Goal: Contribute content: Contribute content

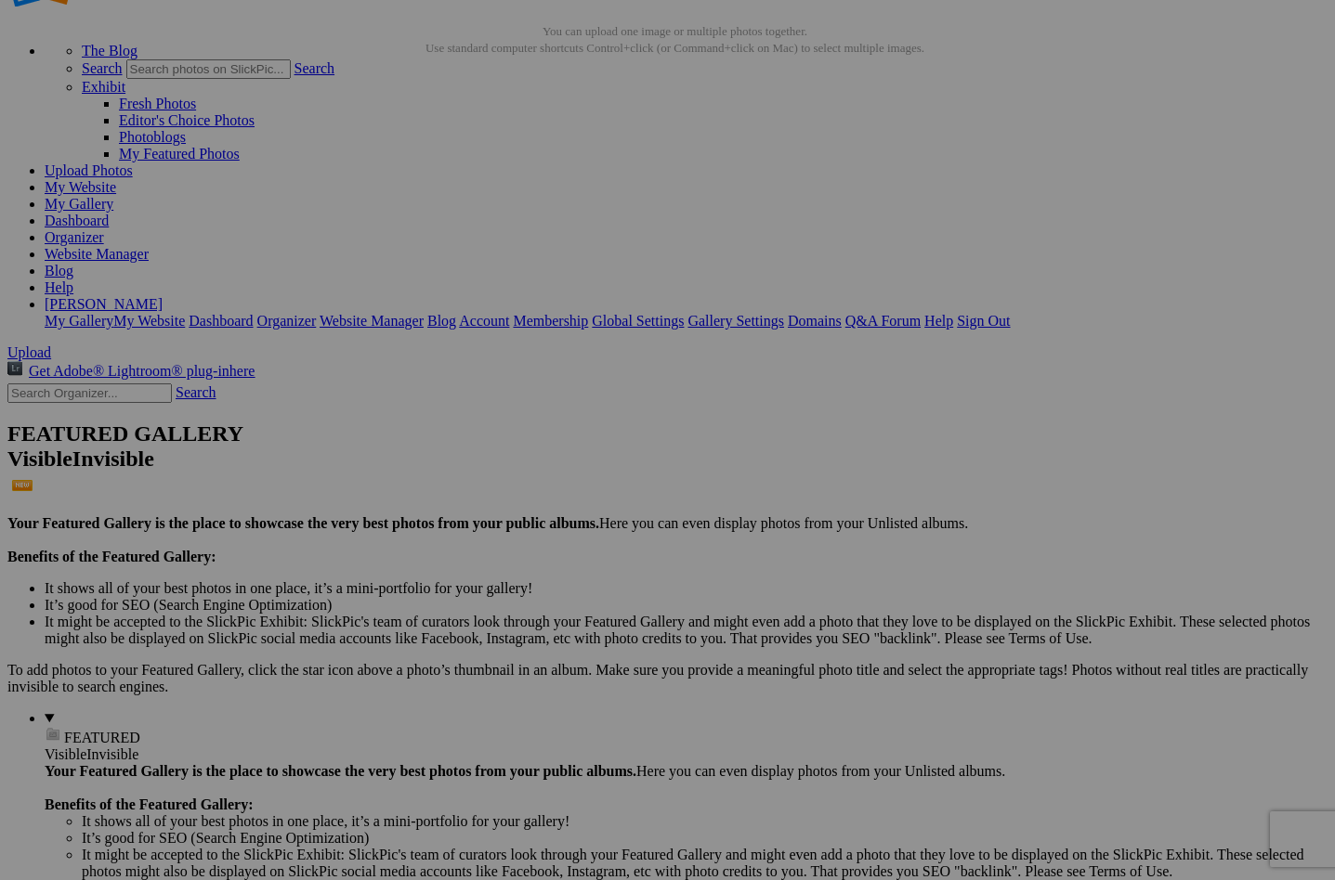
scroll to position [84, 0]
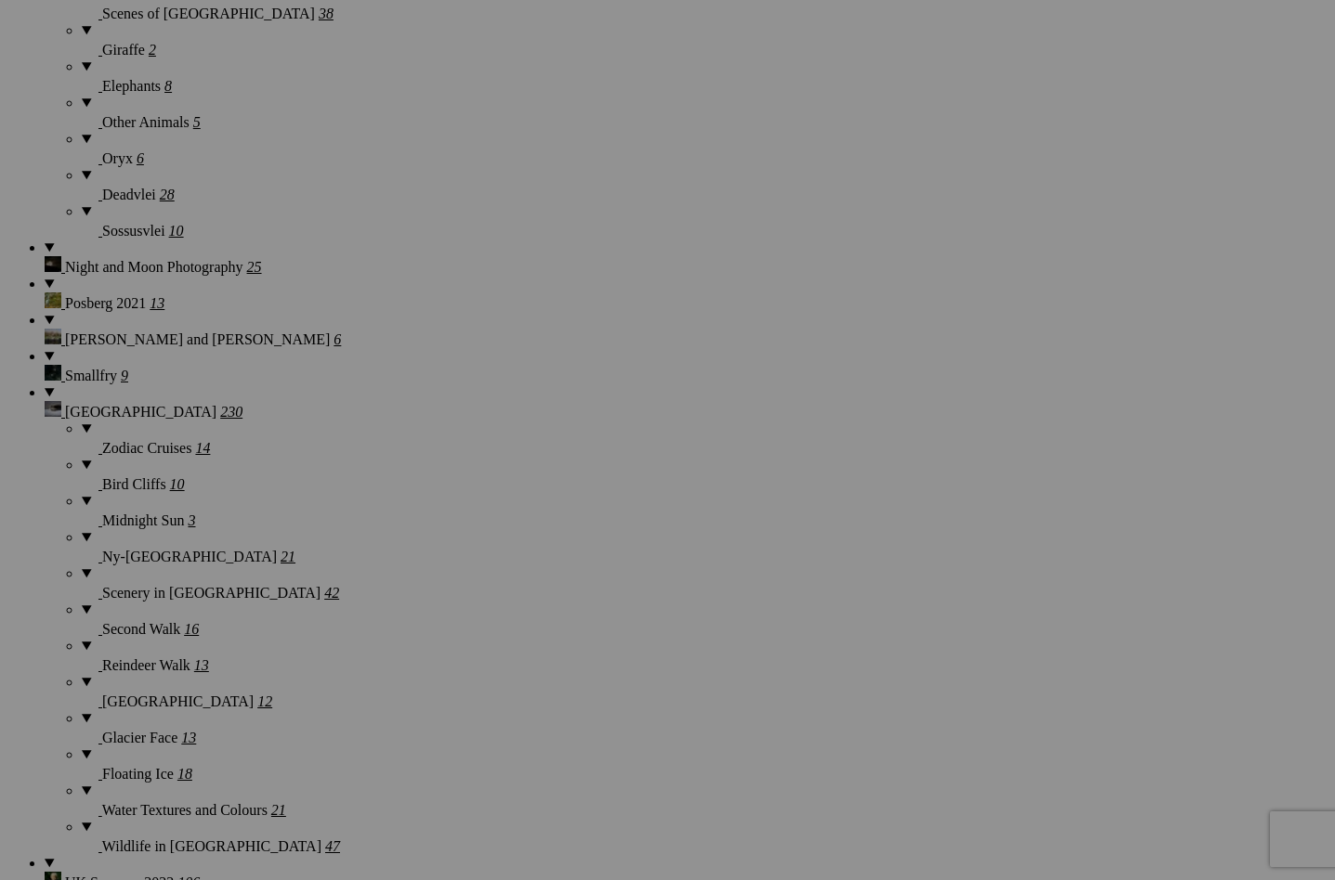
scroll to position [5439, 0]
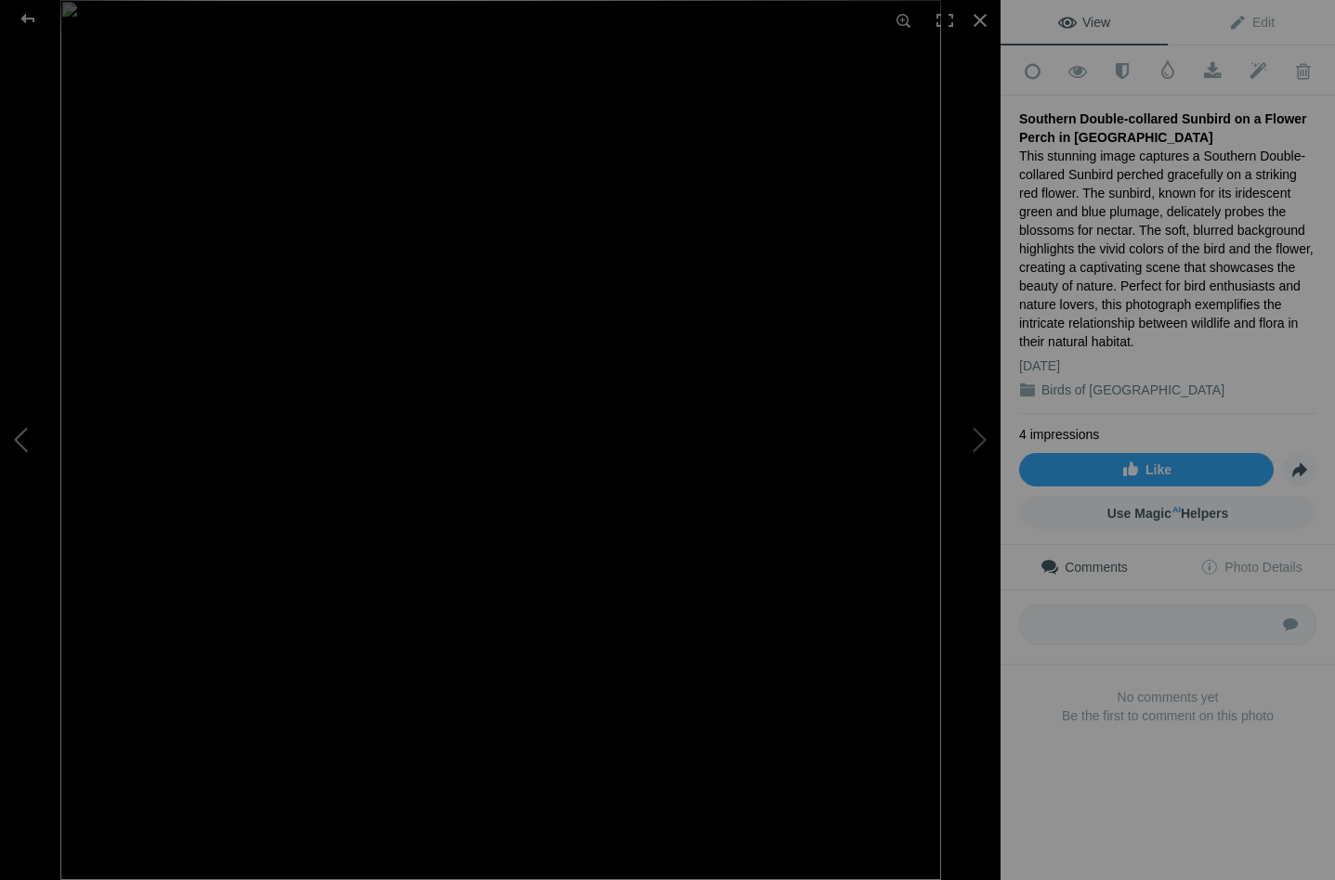
click at [14, 438] on button at bounding box center [69, 439] width 139 height 317
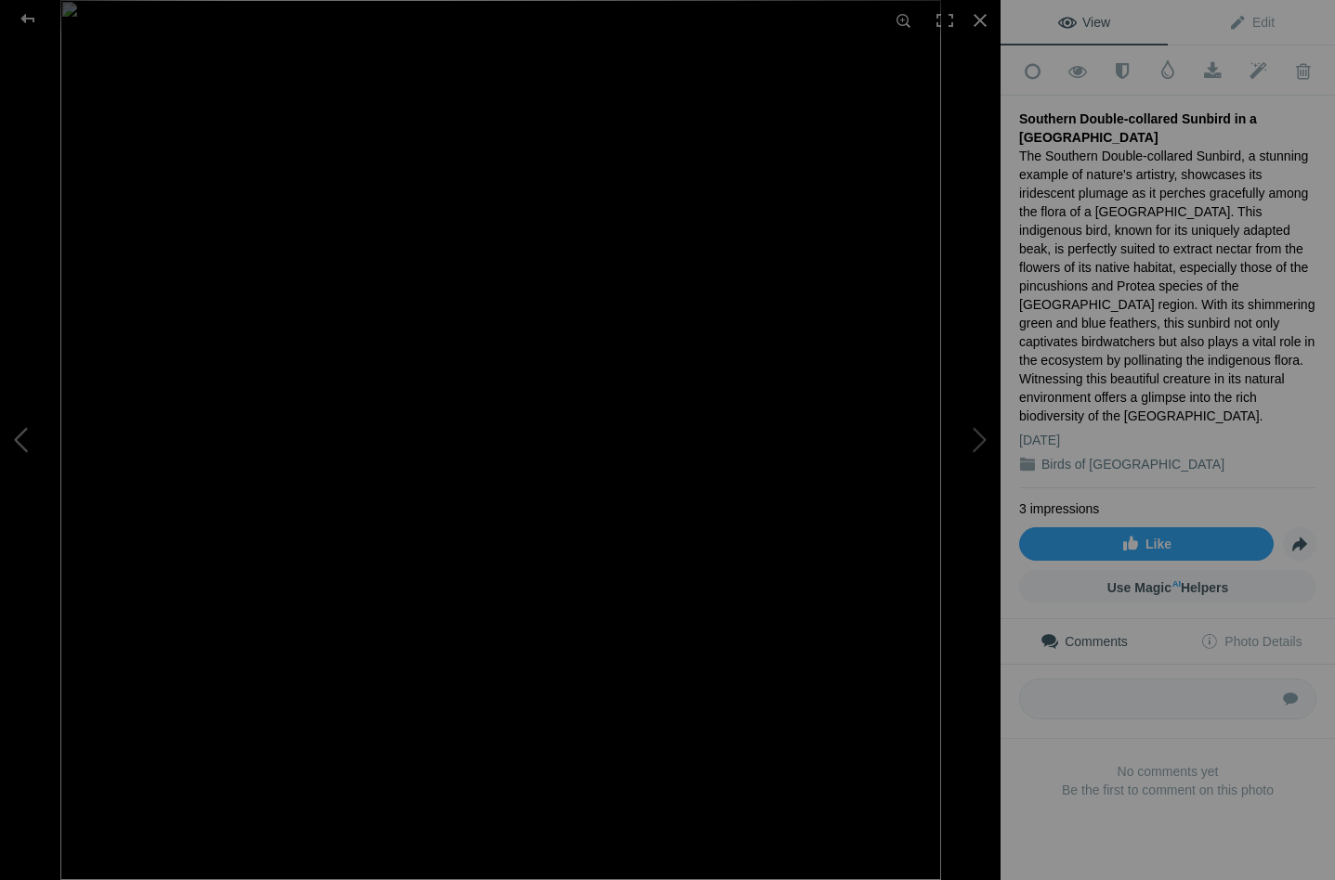
click at [14, 438] on button at bounding box center [69, 439] width 139 height 317
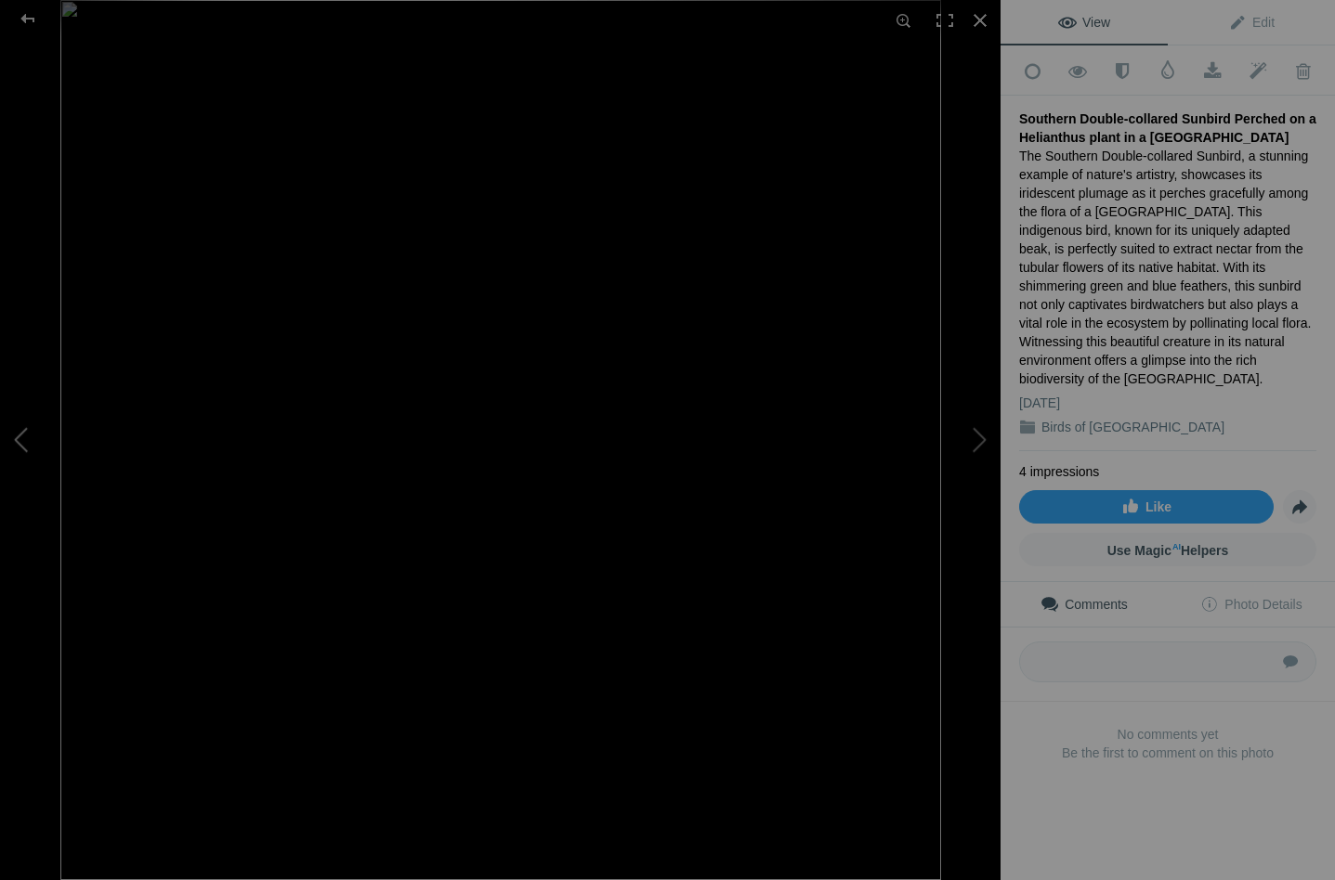
click at [14, 437] on button at bounding box center [69, 439] width 139 height 317
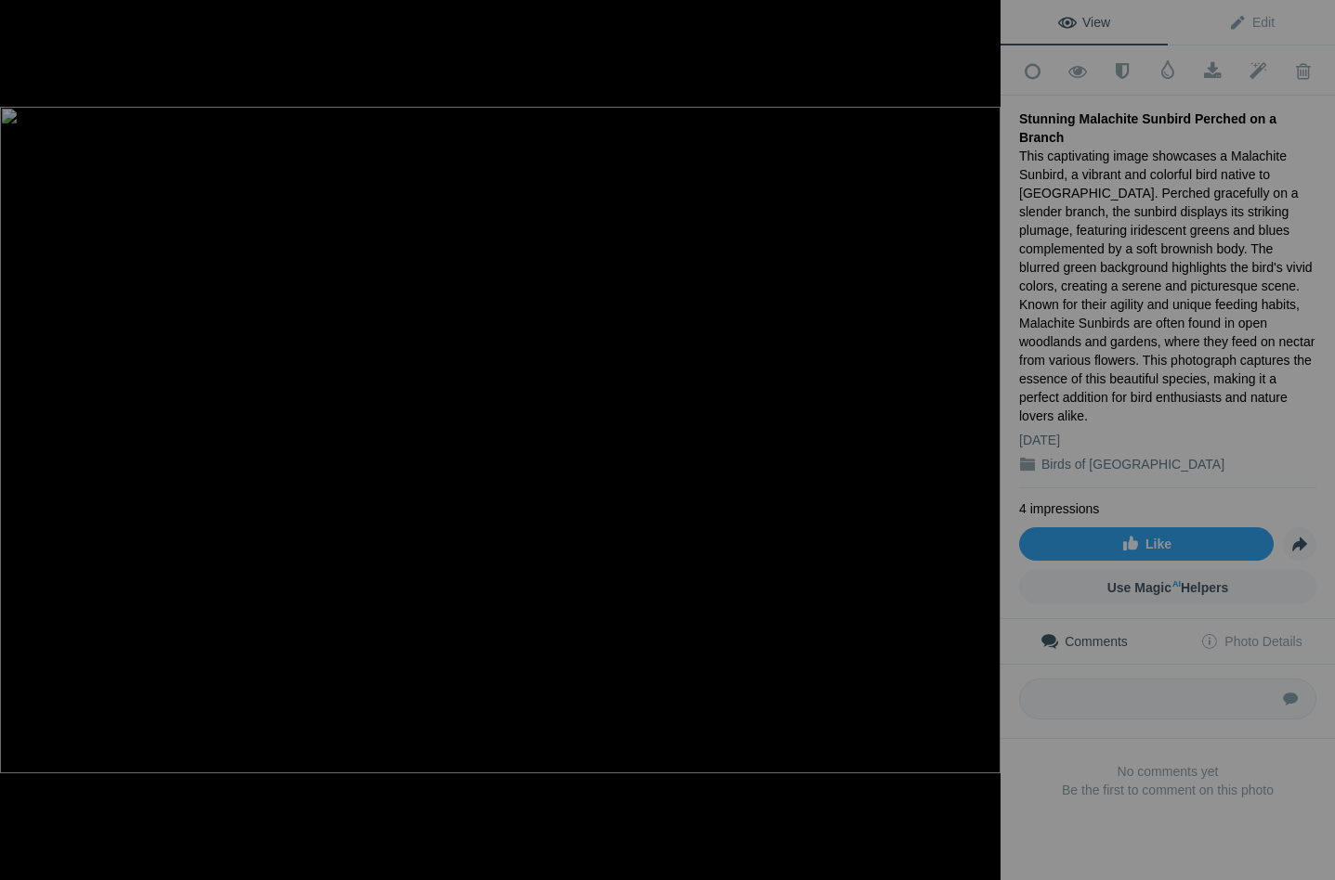
click at [14, 437] on button at bounding box center [69, 439] width 139 height 317
click at [25, 17] on div at bounding box center [27, 18] width 67 height 37
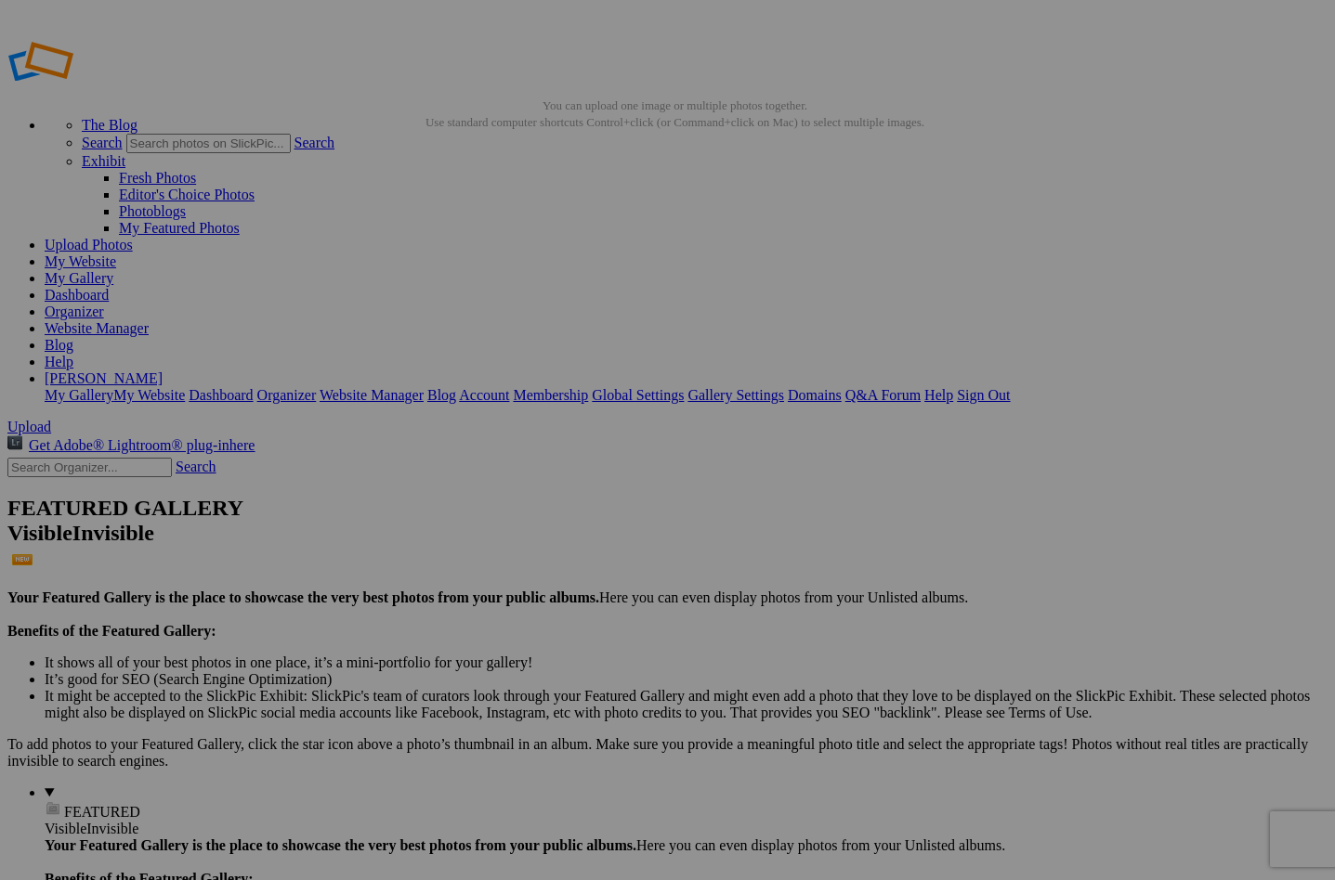
scroll to position [0, 0]
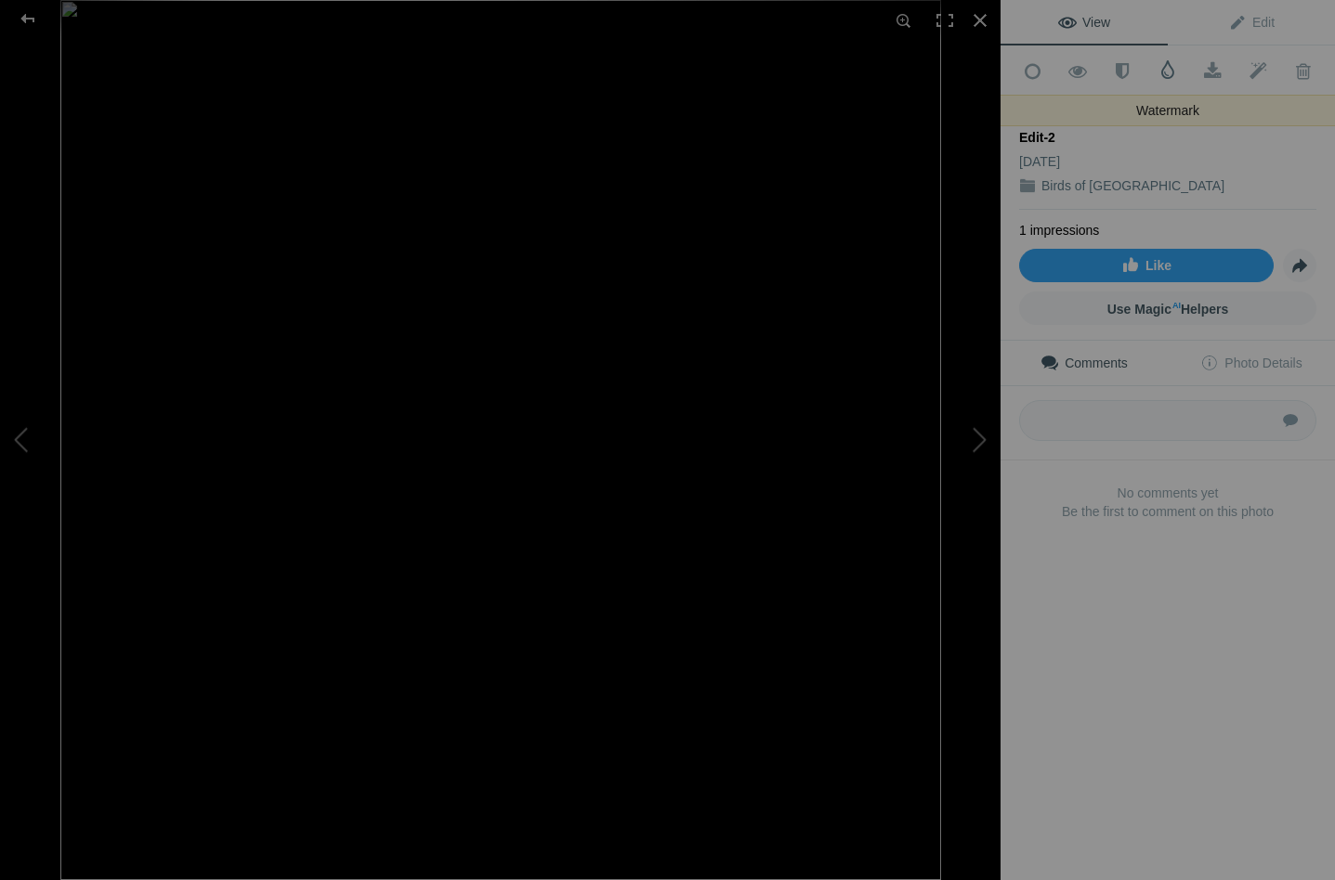
click at [1167, 69] on span at bounding box center [1167, 69] width 19 height 19
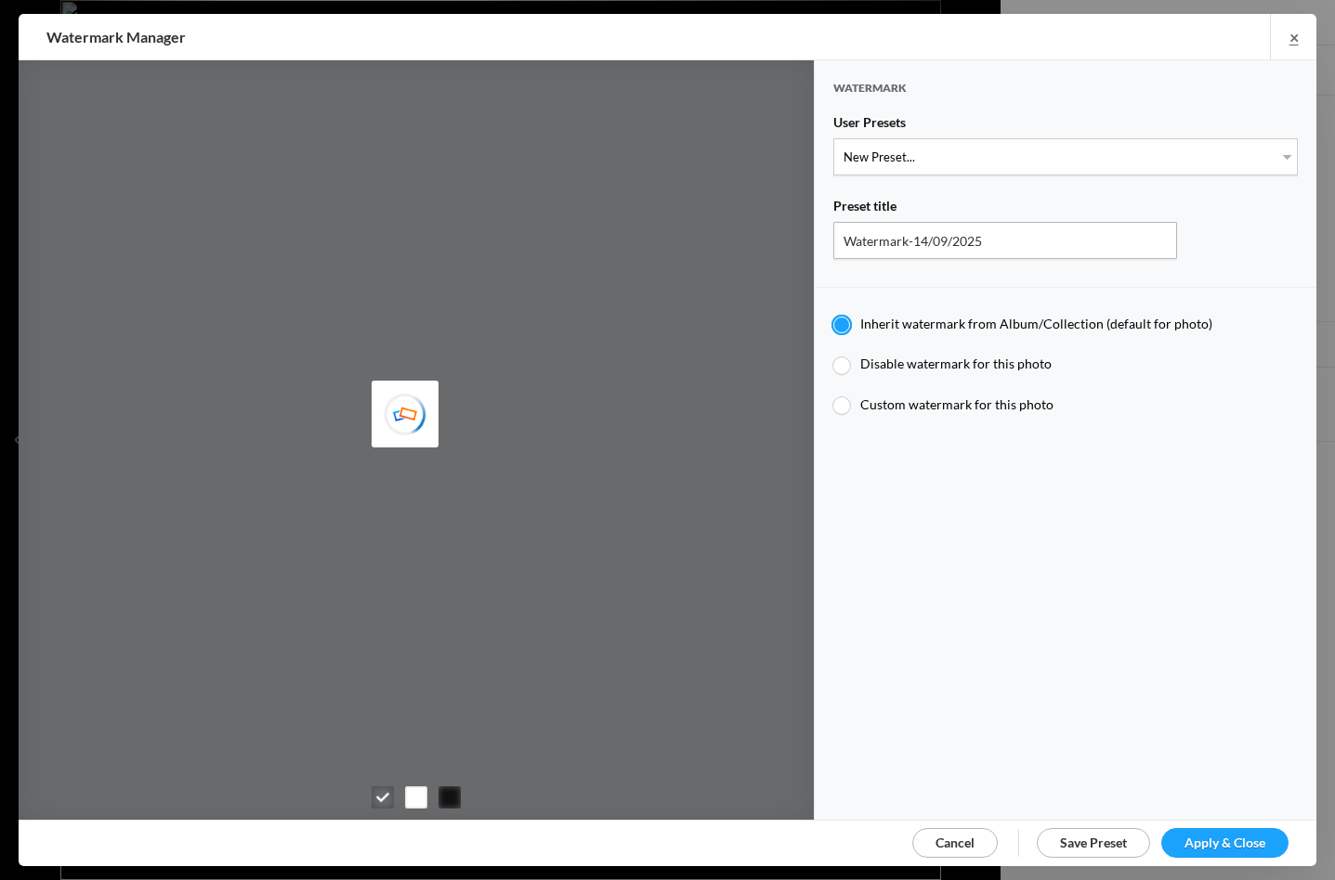
type input "Watermark-04/07/2024"
click at [843, 361] on div at bounding box center [841, 366] width 17 height 17
click at [833, 356] on input "Disable watermark for this photo" at bounding box center [832, 355] width 1 height 1
radio input "true"
click at [843, 361] on div at bounding box center [841, 366] width 17 height 17
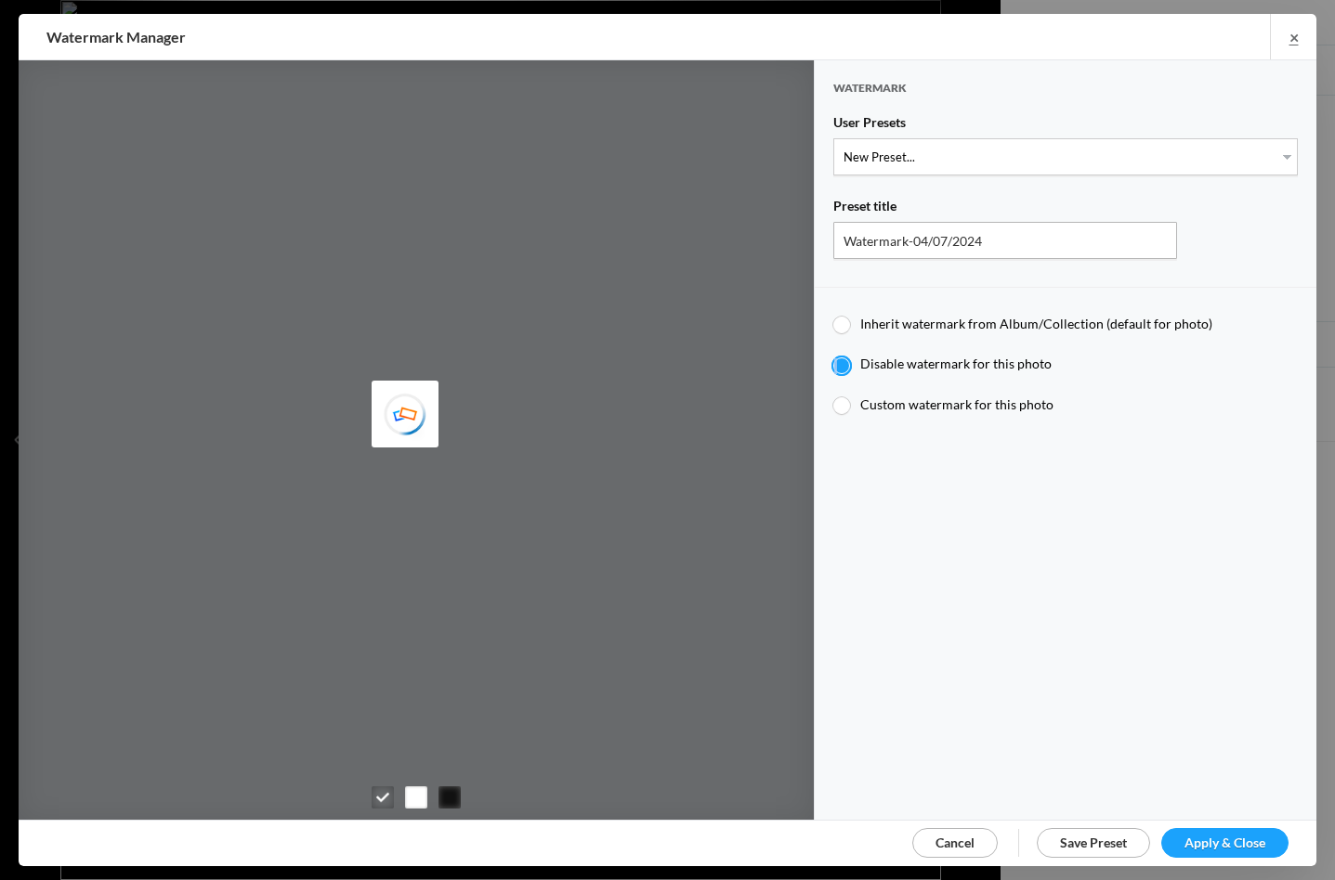
click at [833, 356] on input "Disable watermark for this photo" at bounding box center [832, 355] width 1 height 1
click at [1242, 840] on span "Apply & Close" at bounding box center [1224, 843] width 81 height 16
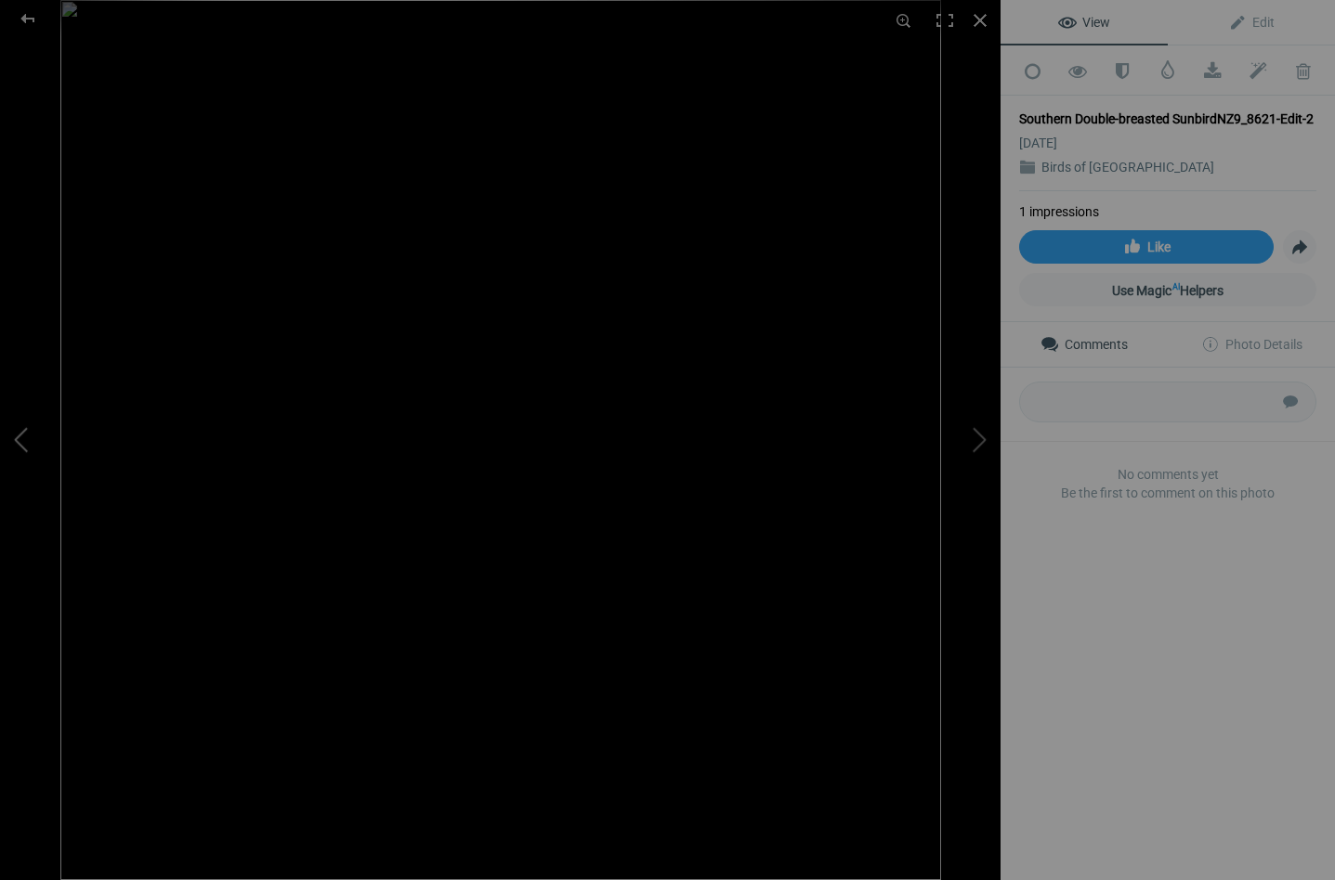
click at [24, 433] on button at bounding box center [69, 439] width 139 height 317
click at [1170, 68] on span at bounding box center [1167, 69] width 19 height 19
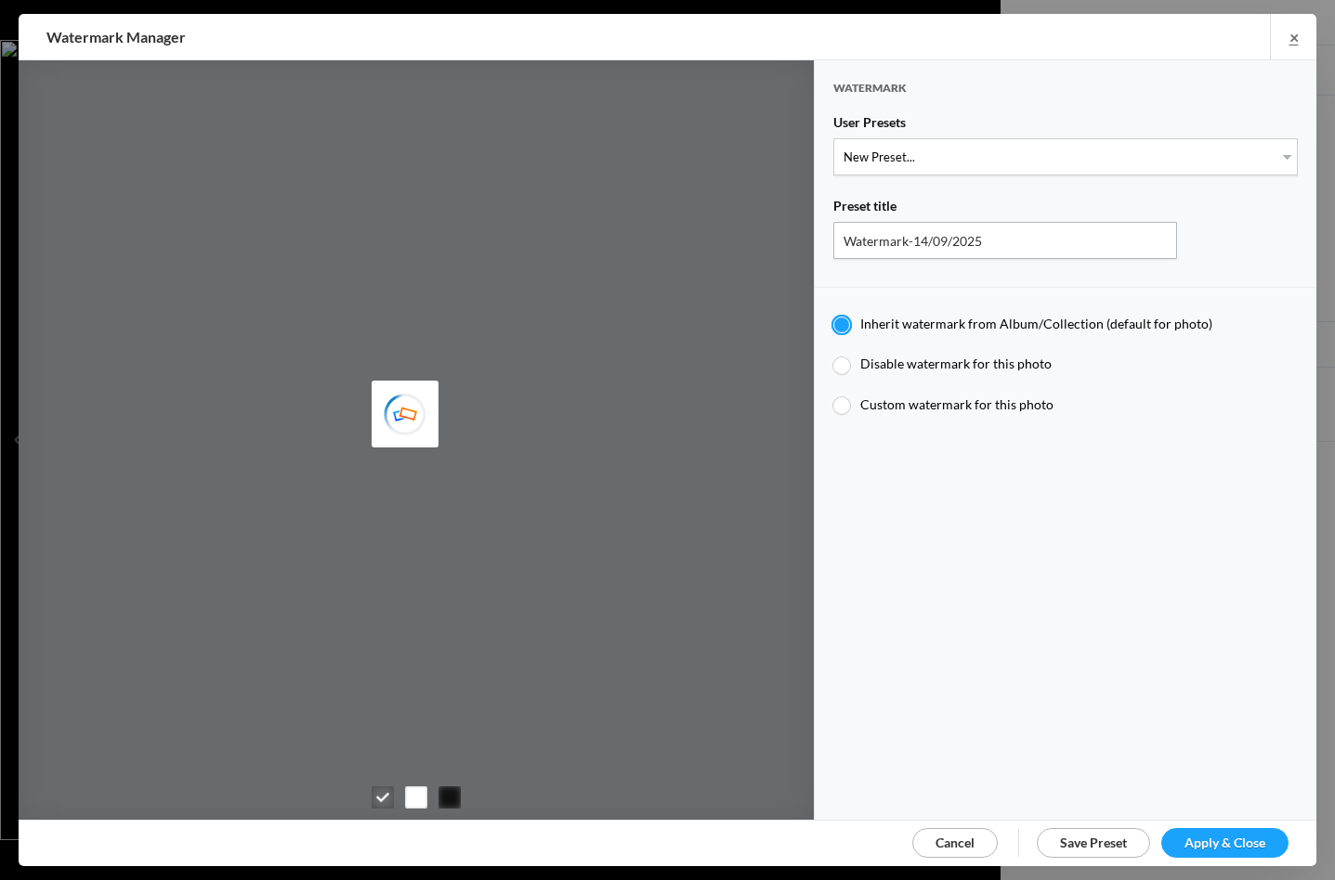
type input "Watermark-04/07/2024"
click at [843, 360] on div at bounding box center [841, 366] width 17 height 17
click at [833, 356] on input "Disable watermark for this photo" at bounding box center [832, 355] width 1 height 1
radio input "true"
click at [1208, 839] on span "Apply & Close" at bounding box center [1224, 843] width 81 height 16
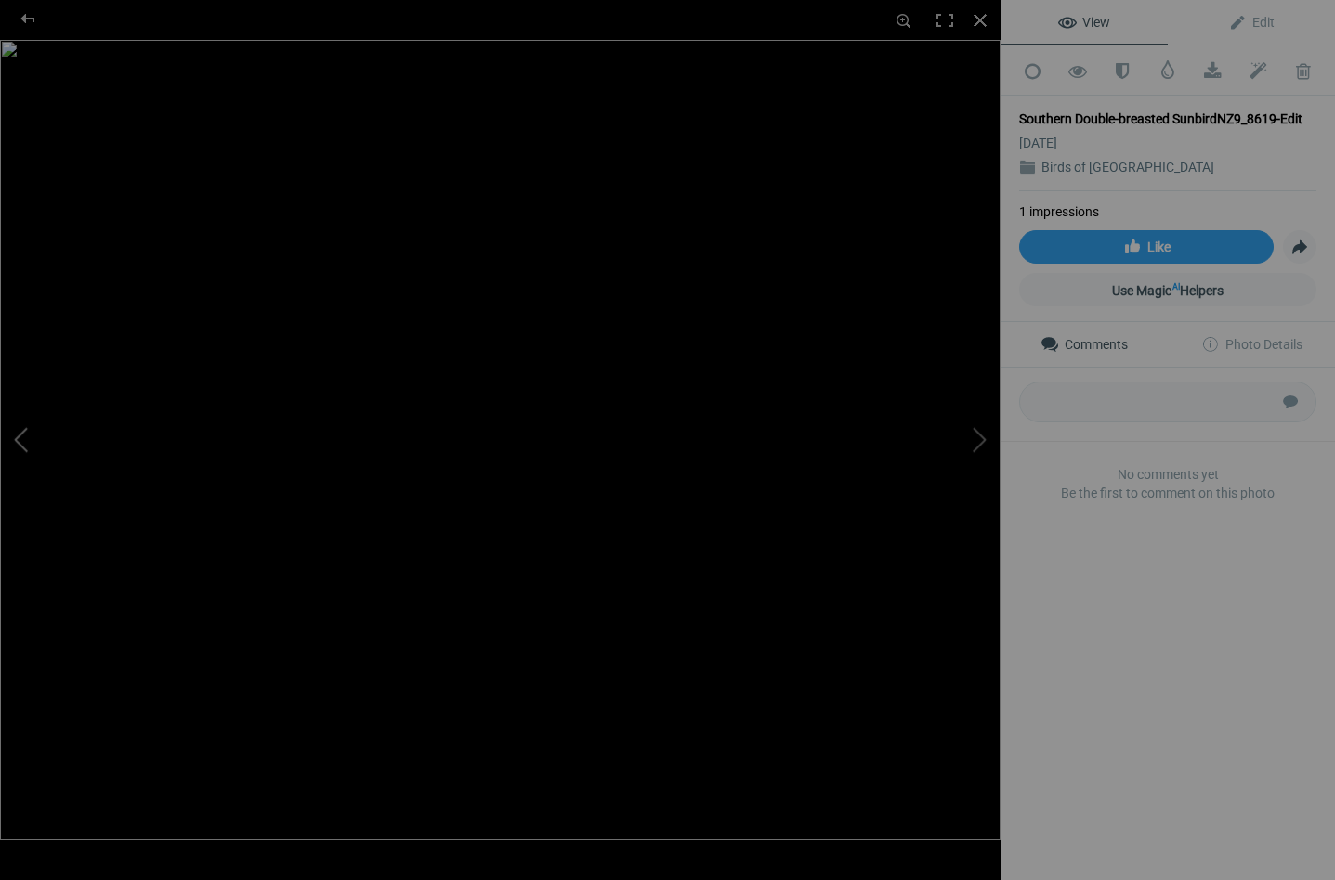
click at [25, 433] on button at bounding box center [69, 439] width 139 height 317
click at [1169, 67] on span at bounding box center [1167, 69] width 19 height 19
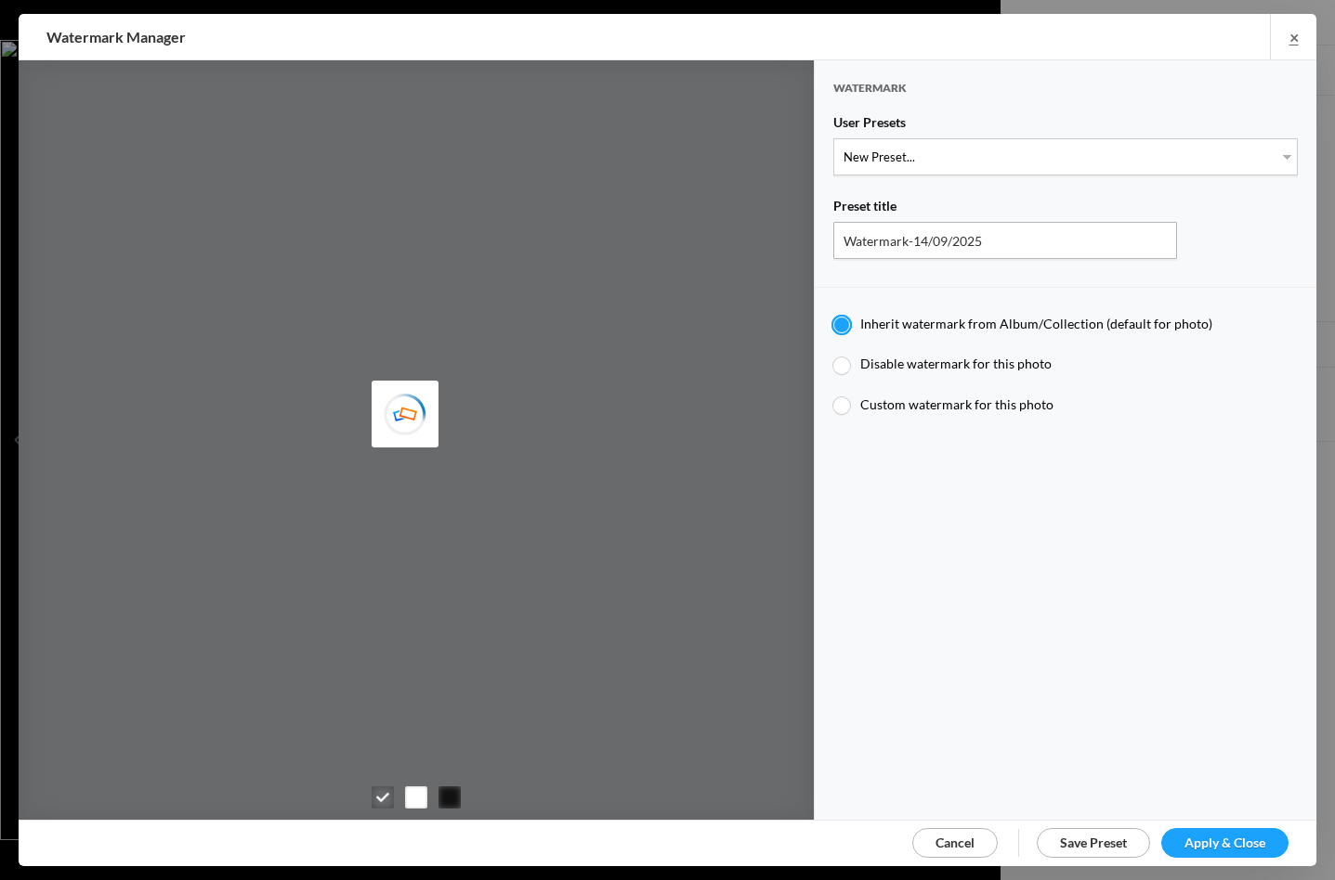
type input "Watermark-04/07/2024"
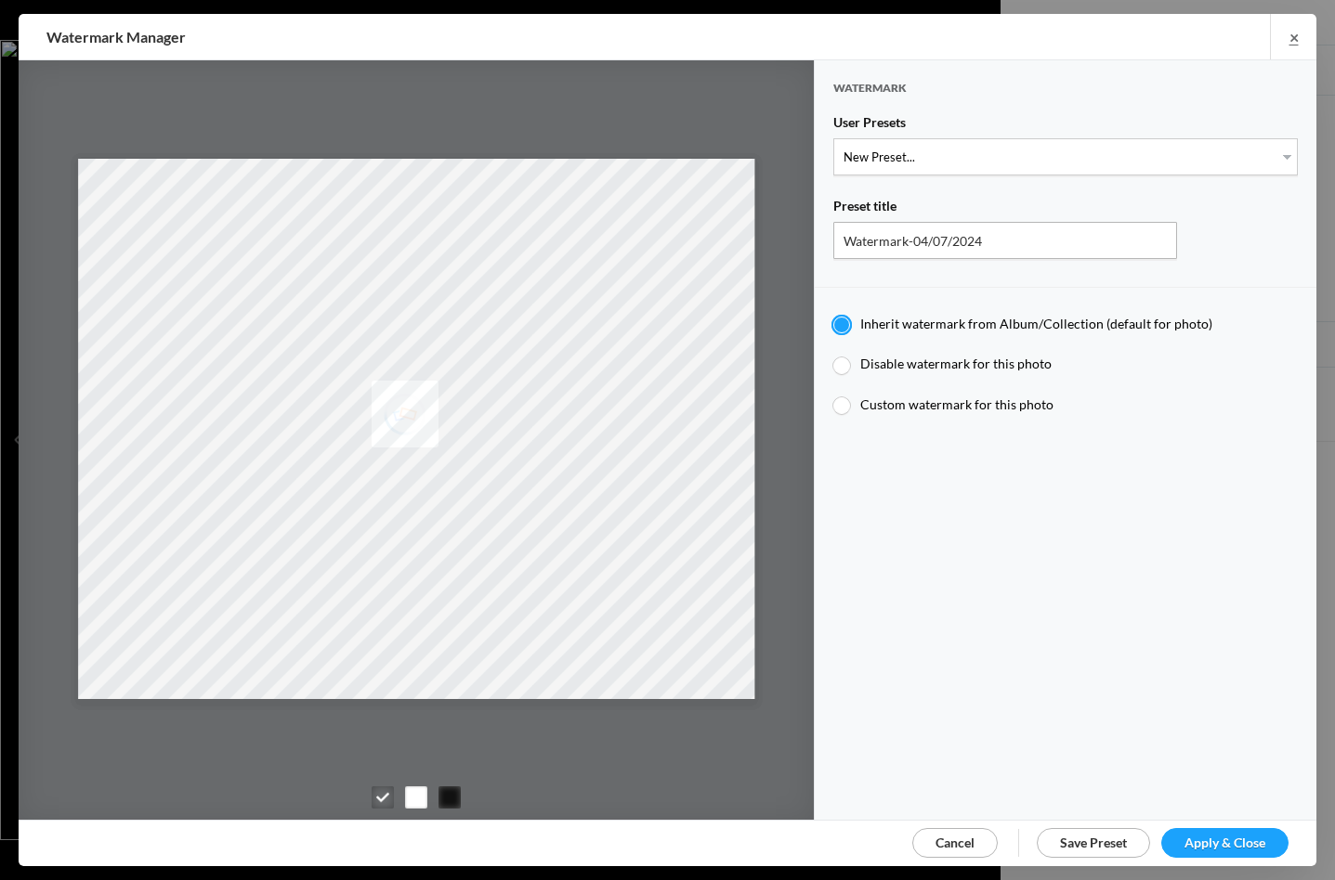
click at [840, 362] on div at bounding box center [841, 366] width 17 height 17
click at [833, 356] on input "Disable watermark for this photo" at bounding box center [832, 355] width 1 height 1
radio input "true"
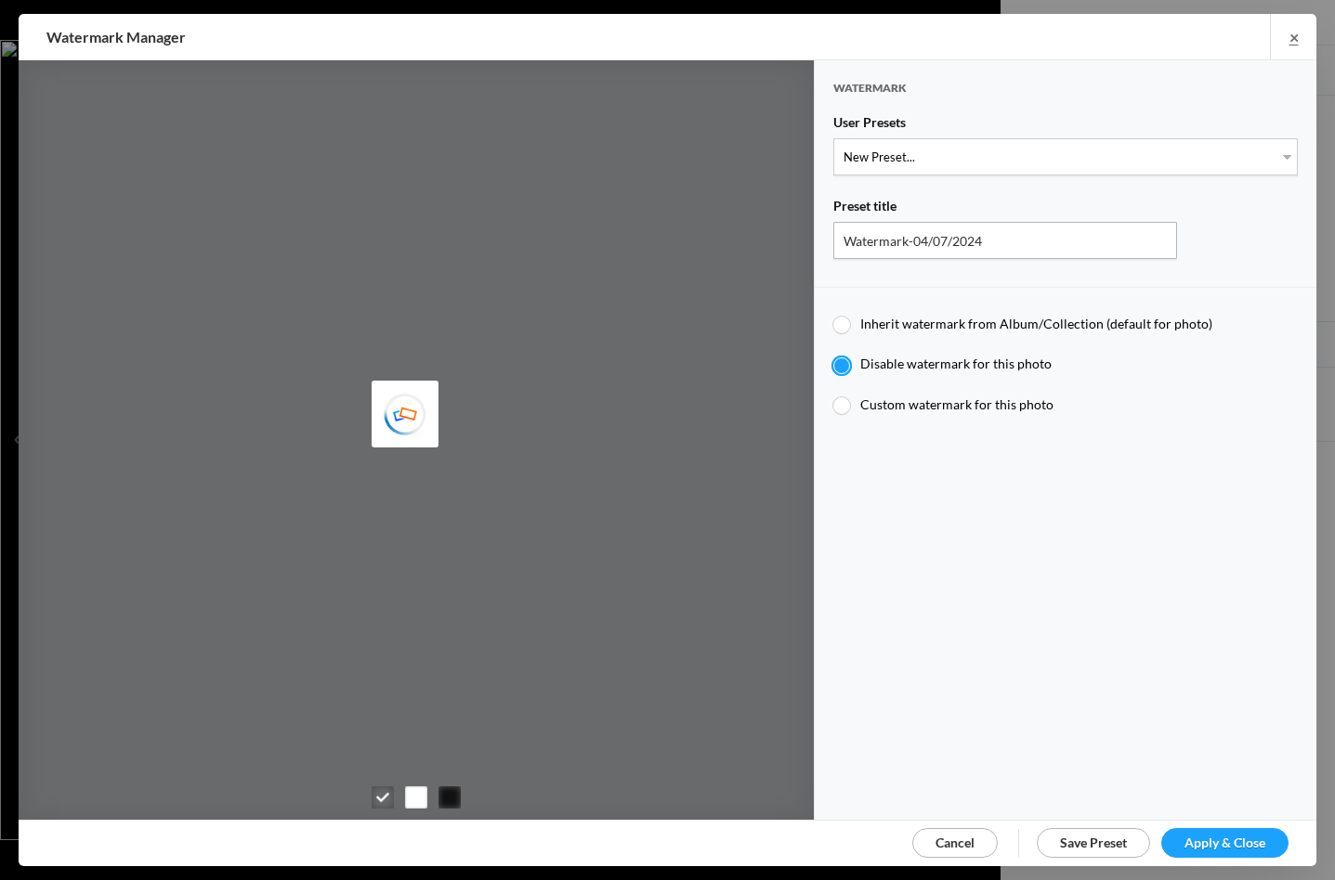
click at [1230, 835] on span "Apply & Close" at bounding box center [1224, 843] width 81 height 16
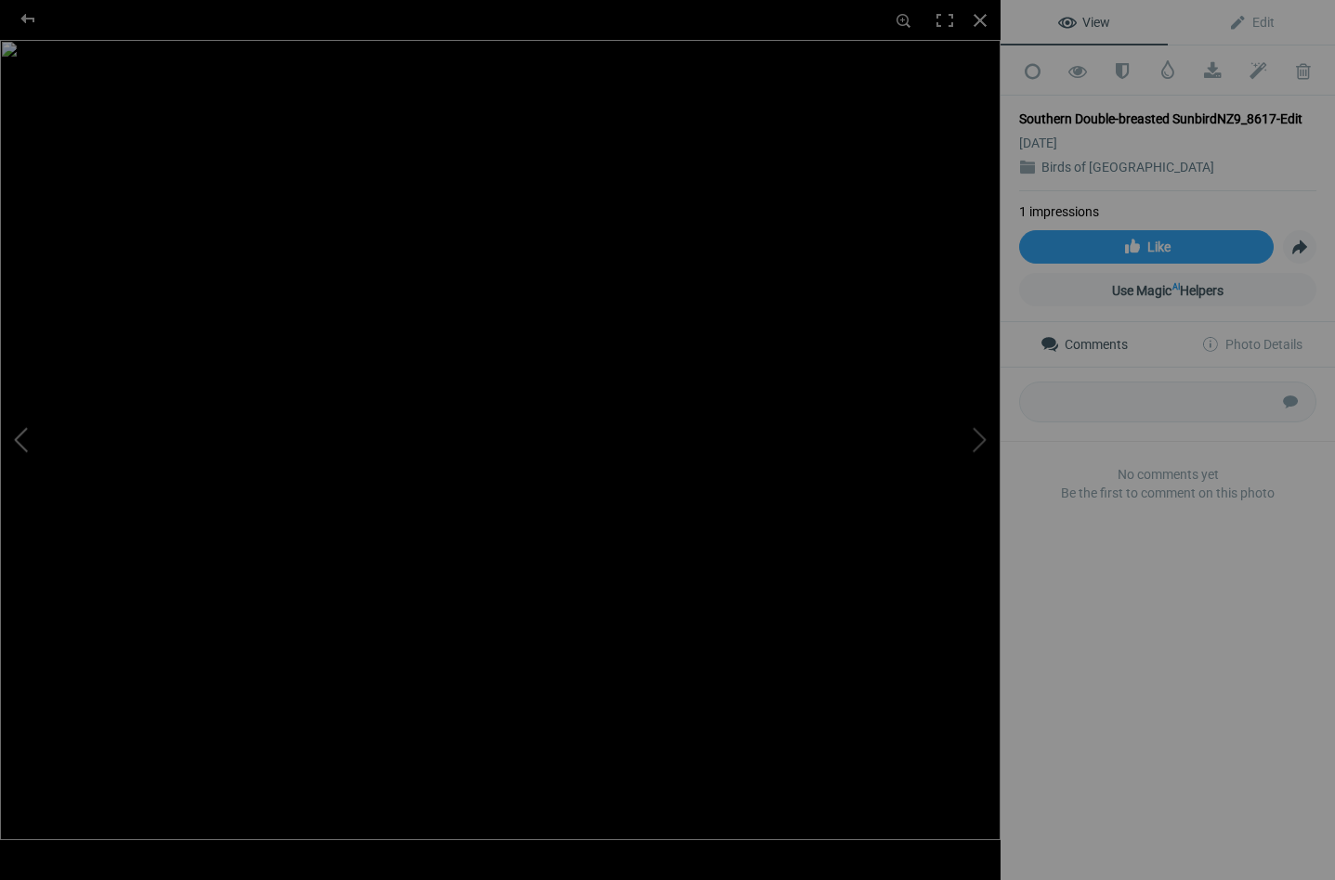
click at [28, 434] on button at bounding box center [69, 439] width 139 height 317
click at [1166, 66] on span at bounding box center [1167, 69] width 19 height 19
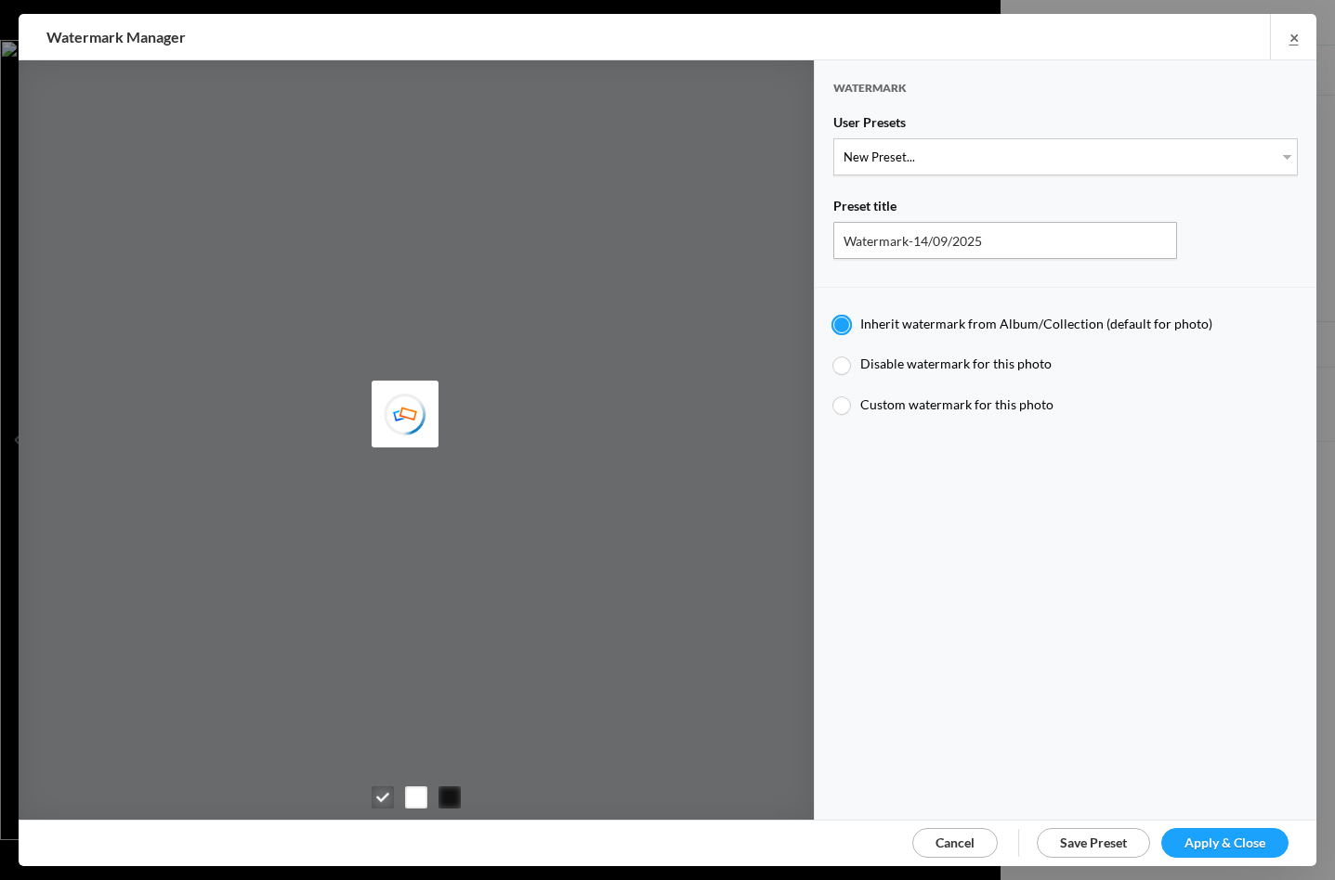
type input "Watermark-04/07/2024"
click at [839, 363] on div at bounding box center [841, 366] width 17 height 17
click at [833, 356] on input "Disable watermark for this photo" at bounding box center [832, 355] width 1 height 1
radio input "true"
click at [1240, 835] on span "Apply & Close" at bounding box center [1224, 843] width 81 height 16
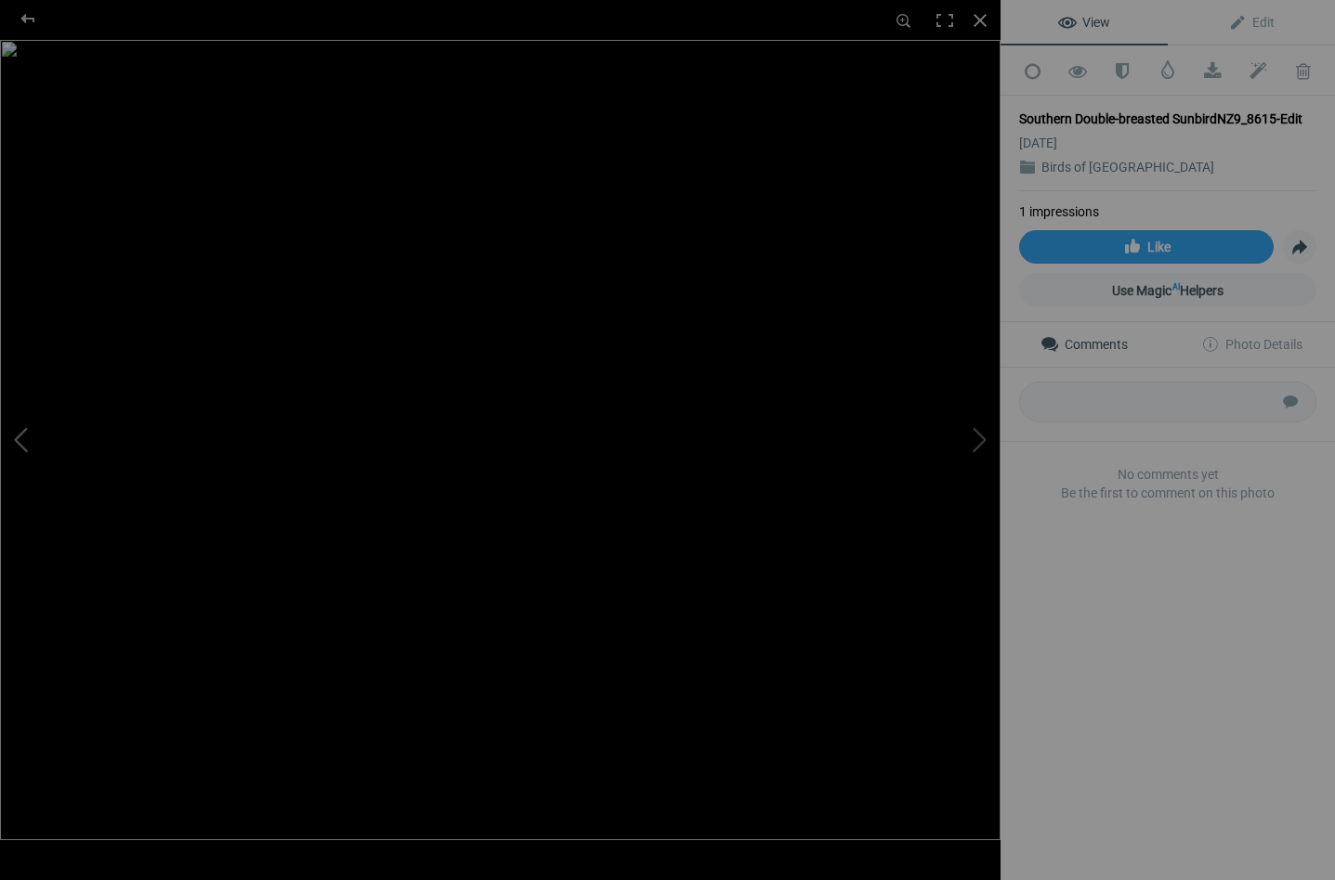
click at [25, 432] on button at bounding box center [69, 439] width 139 height 317
click at [1166, 67] on span at bounding box center [1167, 69] width 19 height 19
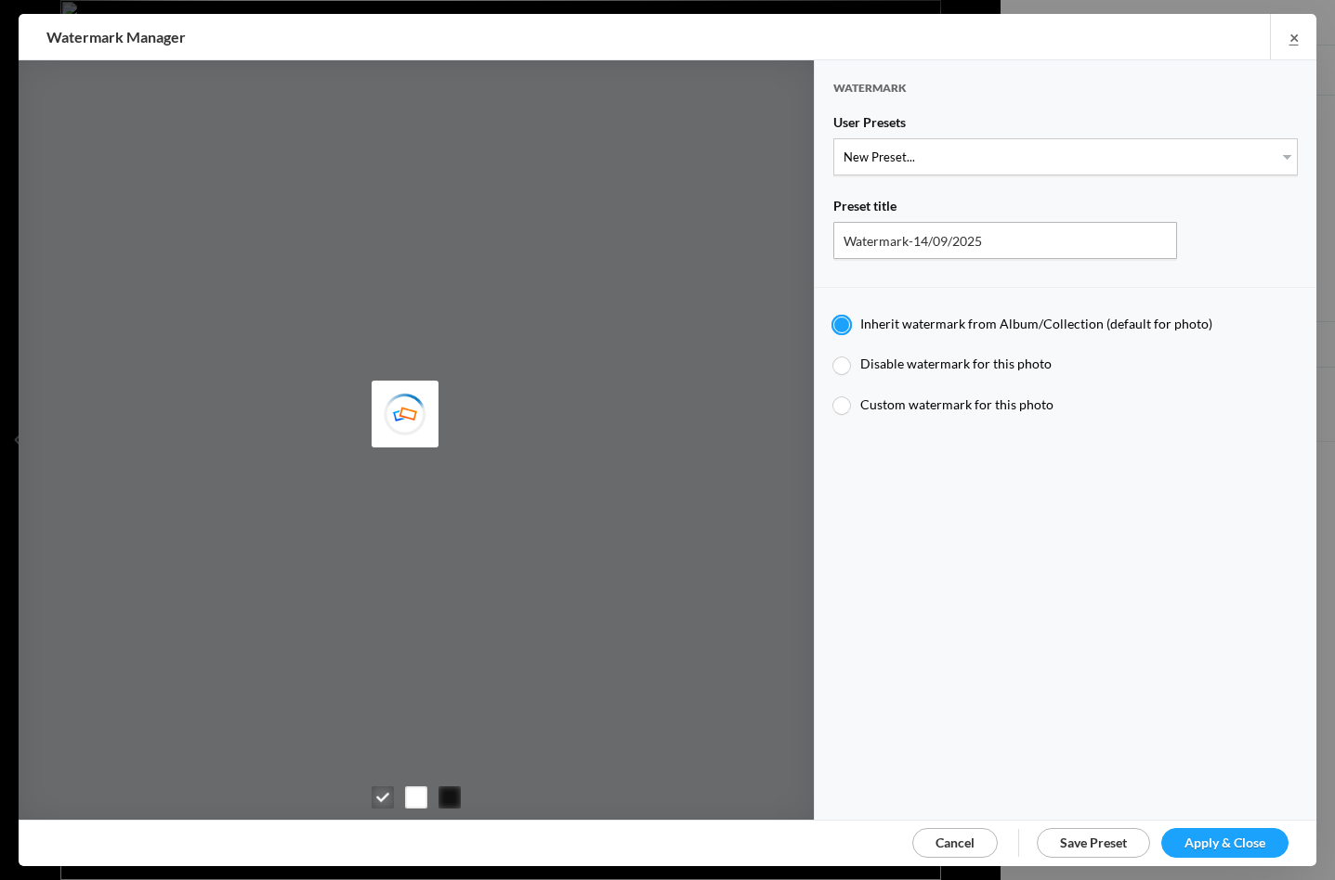
type input "Watermark-04/07/2024"
click at [842, 359] on div at bounding box center [841, 366] width 17 height 17
click at [833, 356] on input "Disable watermark for this photo" at bounding box center [832, 355] width 1 height 1
radio input "true"
click at [1237, 829] on link "Apply & Close" at bounding box center [1224, 843] width 127 height 30
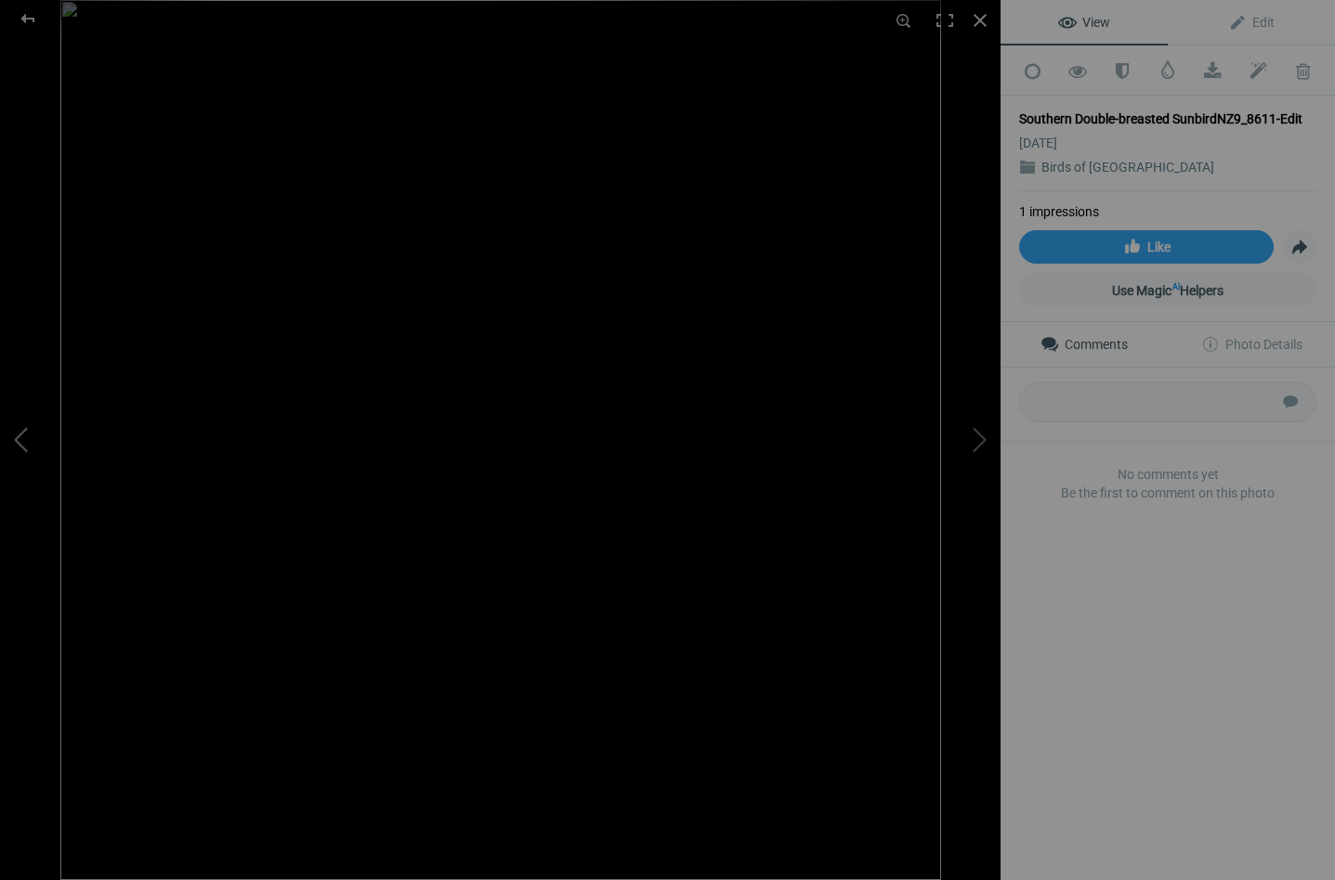
click at [22, 439] on button at bounding box center [69, 439] width 139 height 317
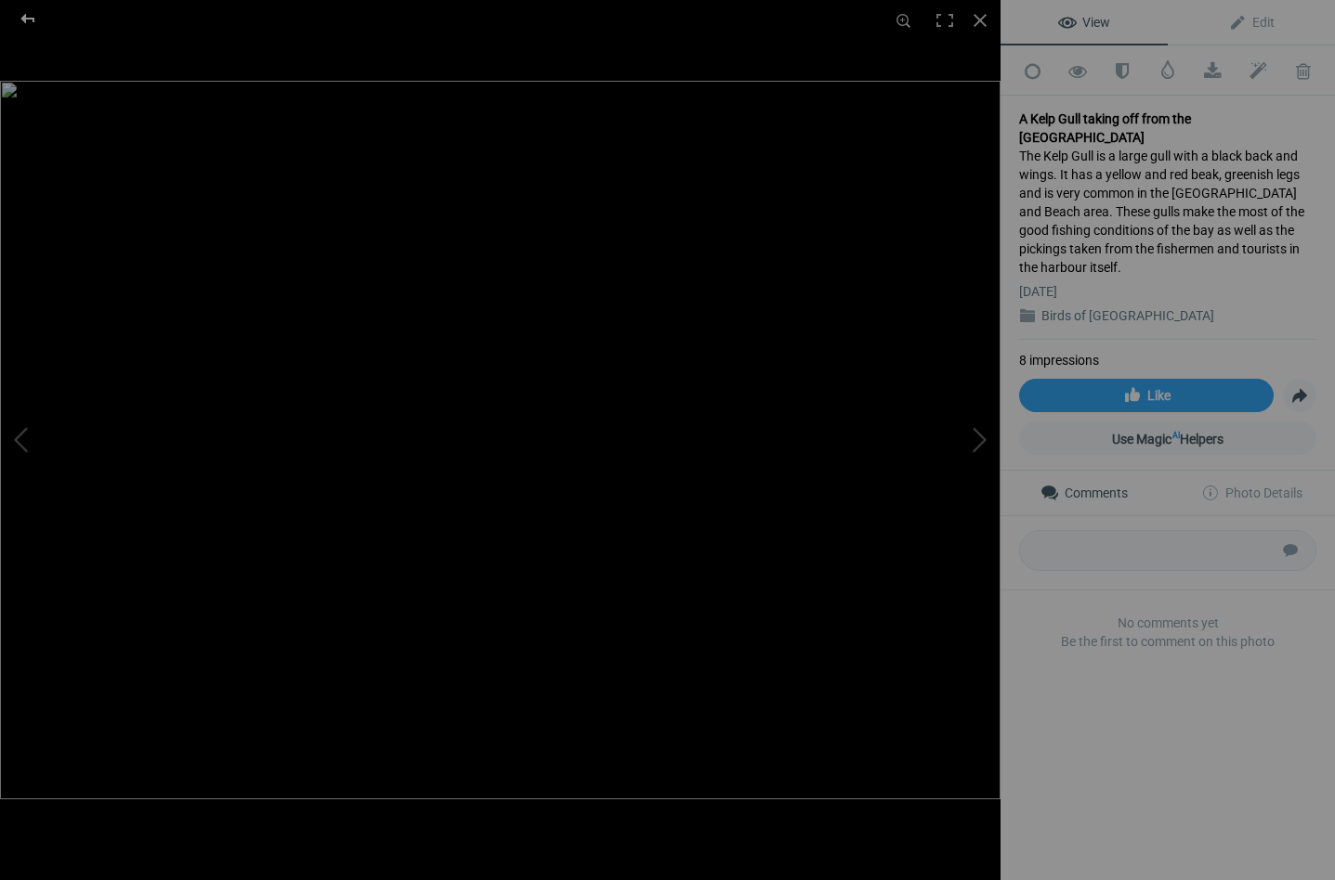
click at [32, 17] on div at bounding box center [27, 18] width 67 height 37
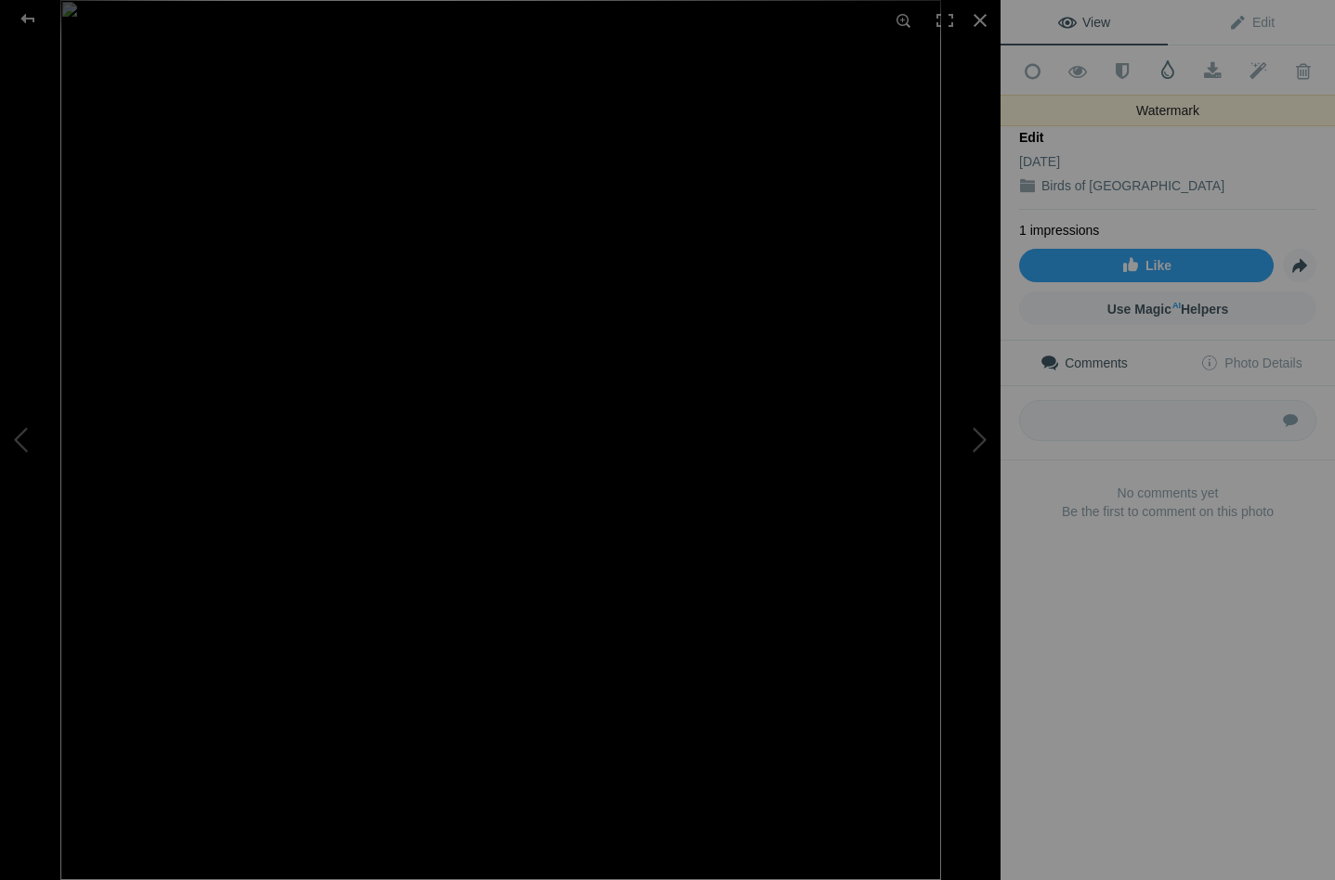
click at [1170, 63] on span at bounding box center [1167, 69] width 19 height 19
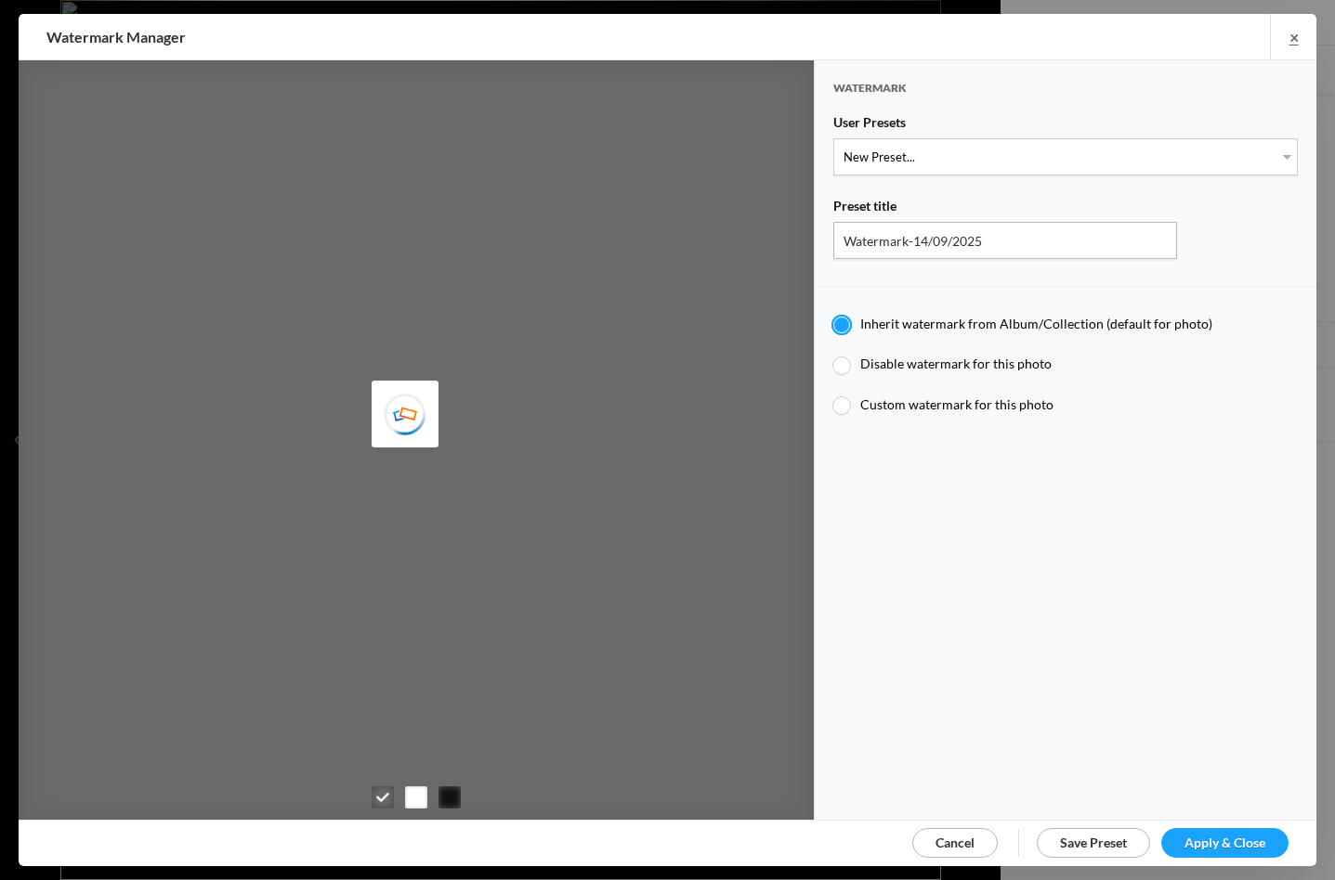
type input "Watermark-04/07/2024"
click at [840, 358] on div at bounding box center [841, 366] width 17 height 17
click at [833, 356] on input "Disable watermark for this photo" at bounding box center [832, 355] width 1 height 1
radio input "true"
click at [1232, 840] on span "Apply & Close" at bounding box center [1224, 843] width 81 height 16
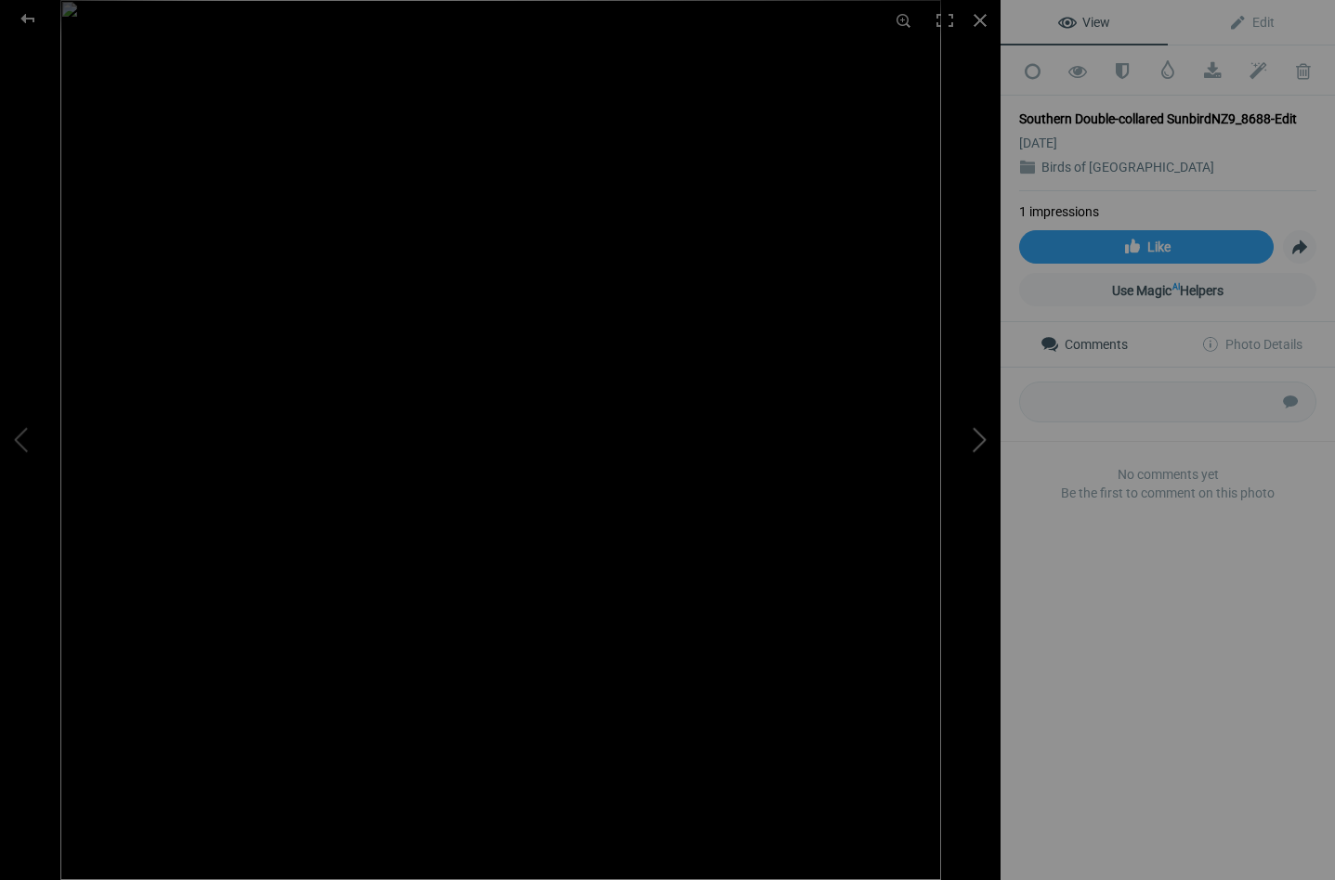
click at [986, 443] on button at bounding box center [930, 439] width 139 height 317
click at [1166, 75] on span at bounding box center [1167, 69] width 19 height 19
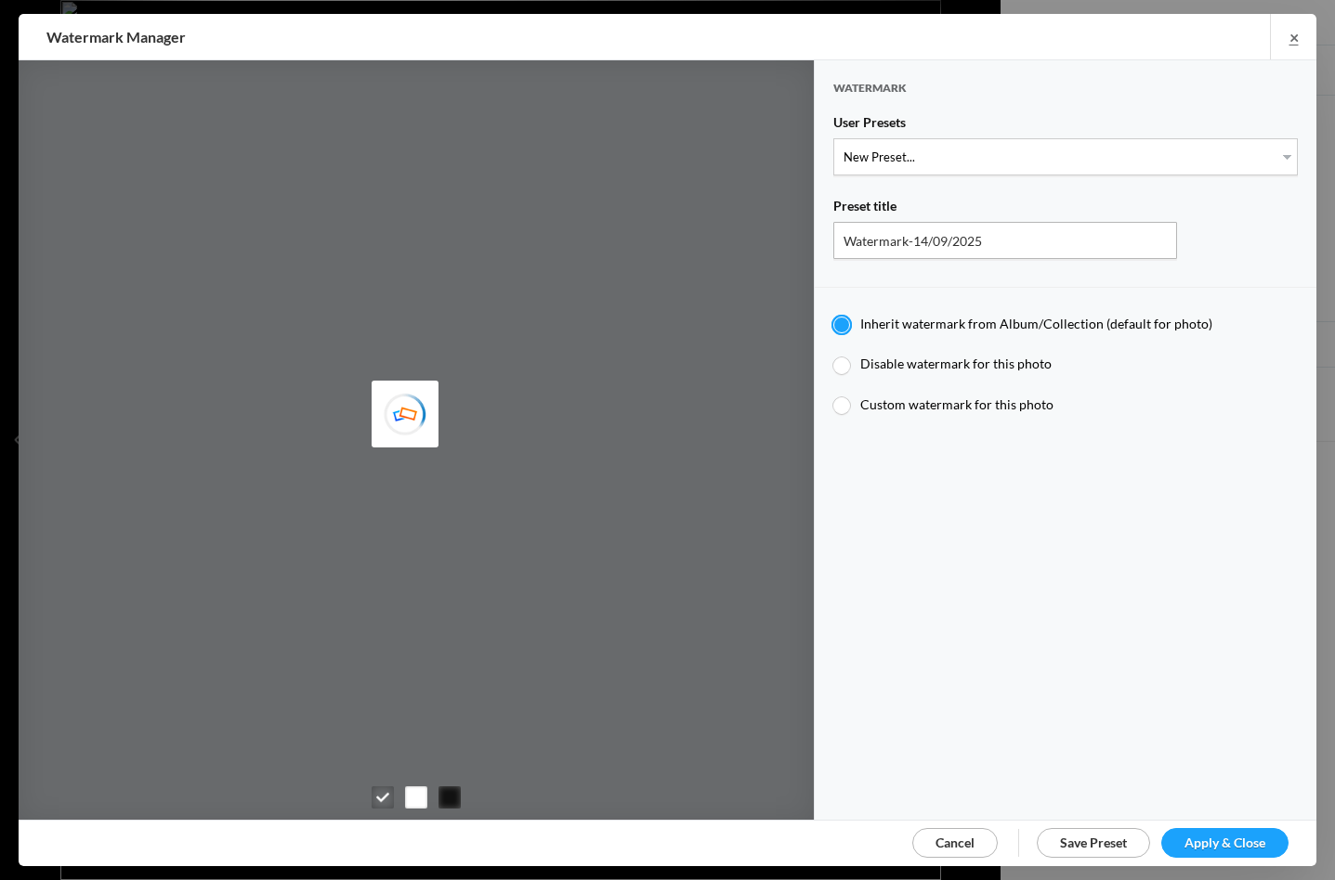
type input "Watermark-04/07/2024"
click at [842, 358] on div at bounding box center [841, 366] width 17 height 17
click at [833, 356] on input "Disable watermark for this photo" at bounding box center [832, 355] width 1 height 1
radio input "true"
click at [1234, 839] on span "Apply & Close" at bounding box center [1224, 843] width 81 height 16
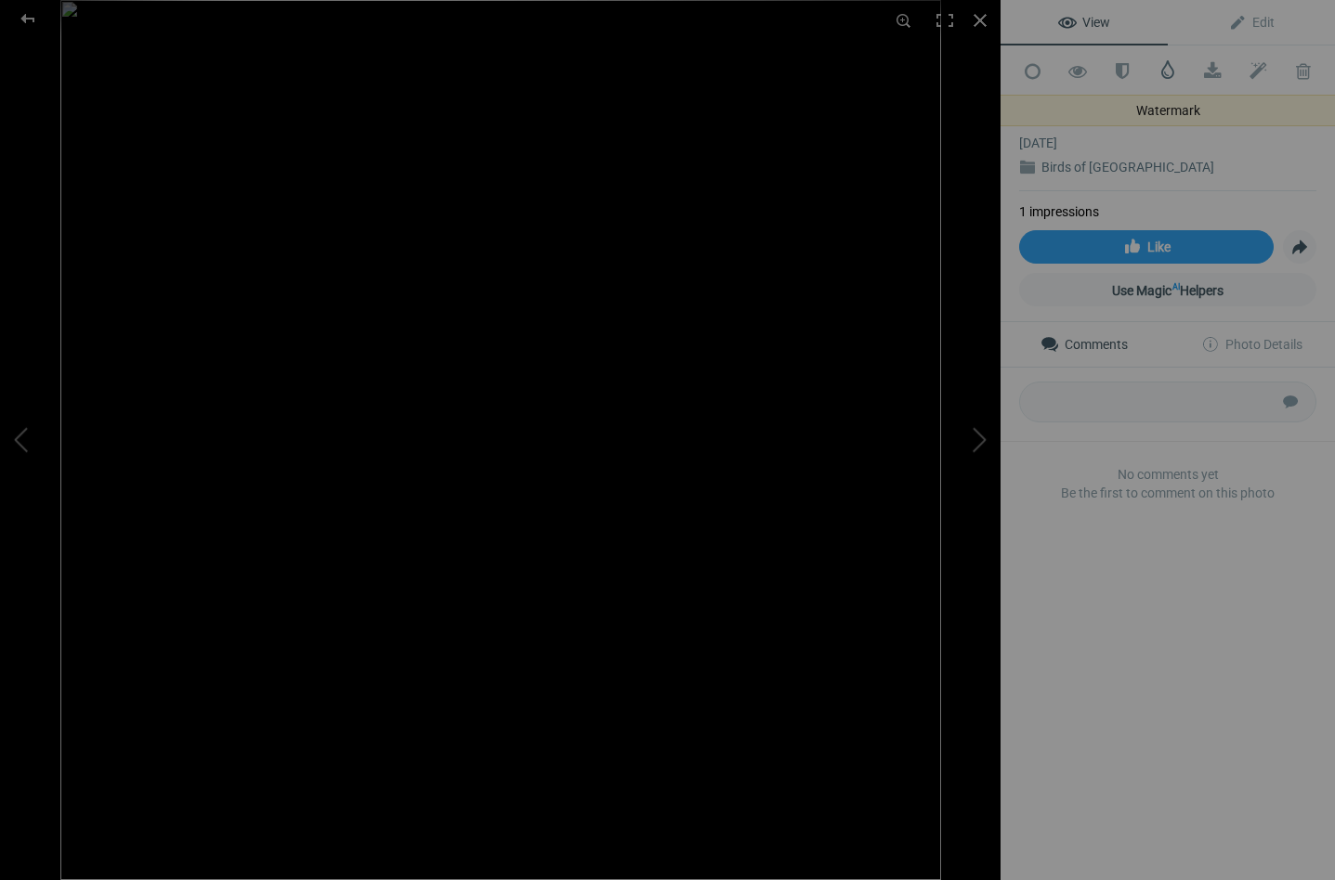
click at [1171, 67] on span at bounding box center [1167, 69] width 19 height 19
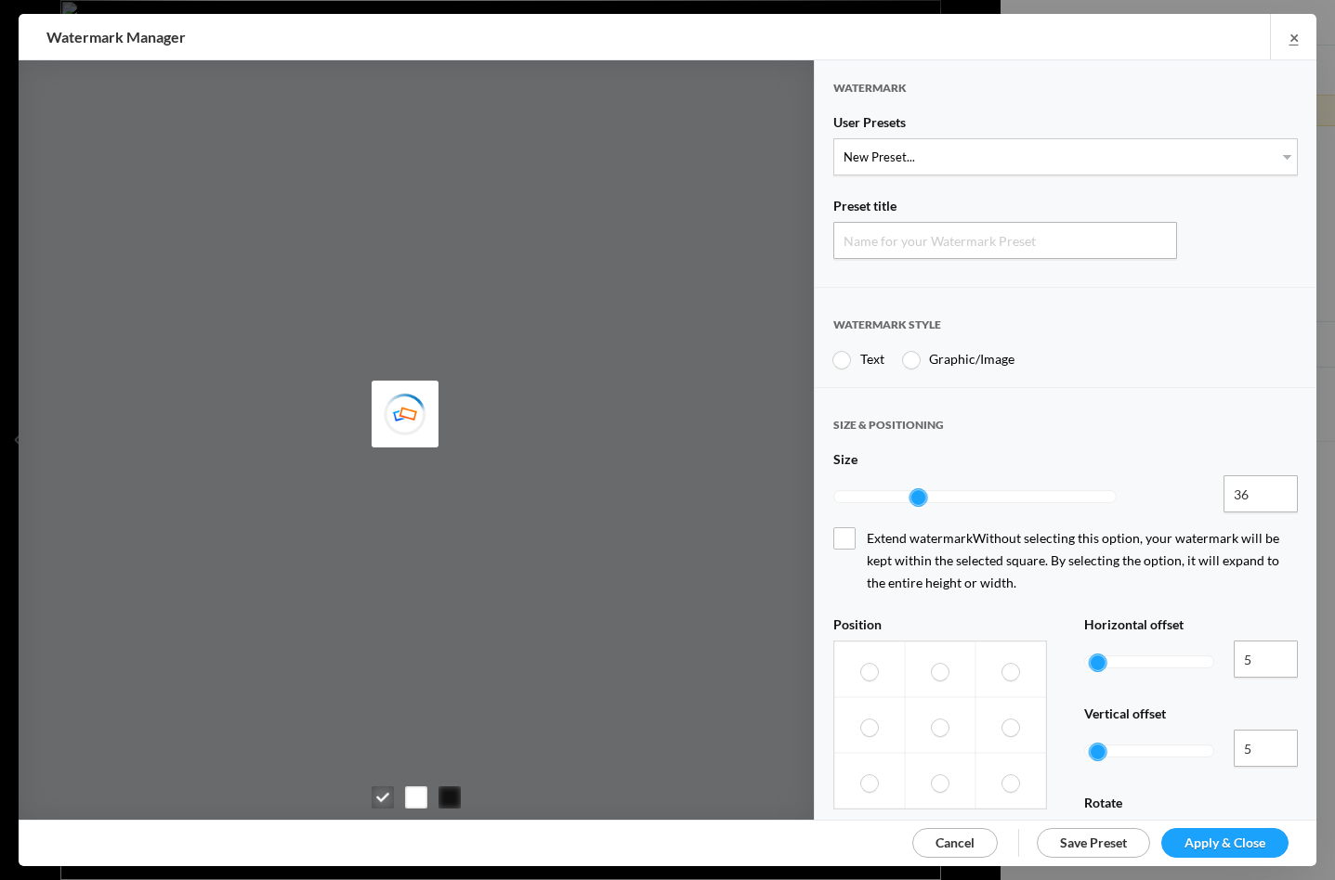
type input "Watermark-14/09/2025"
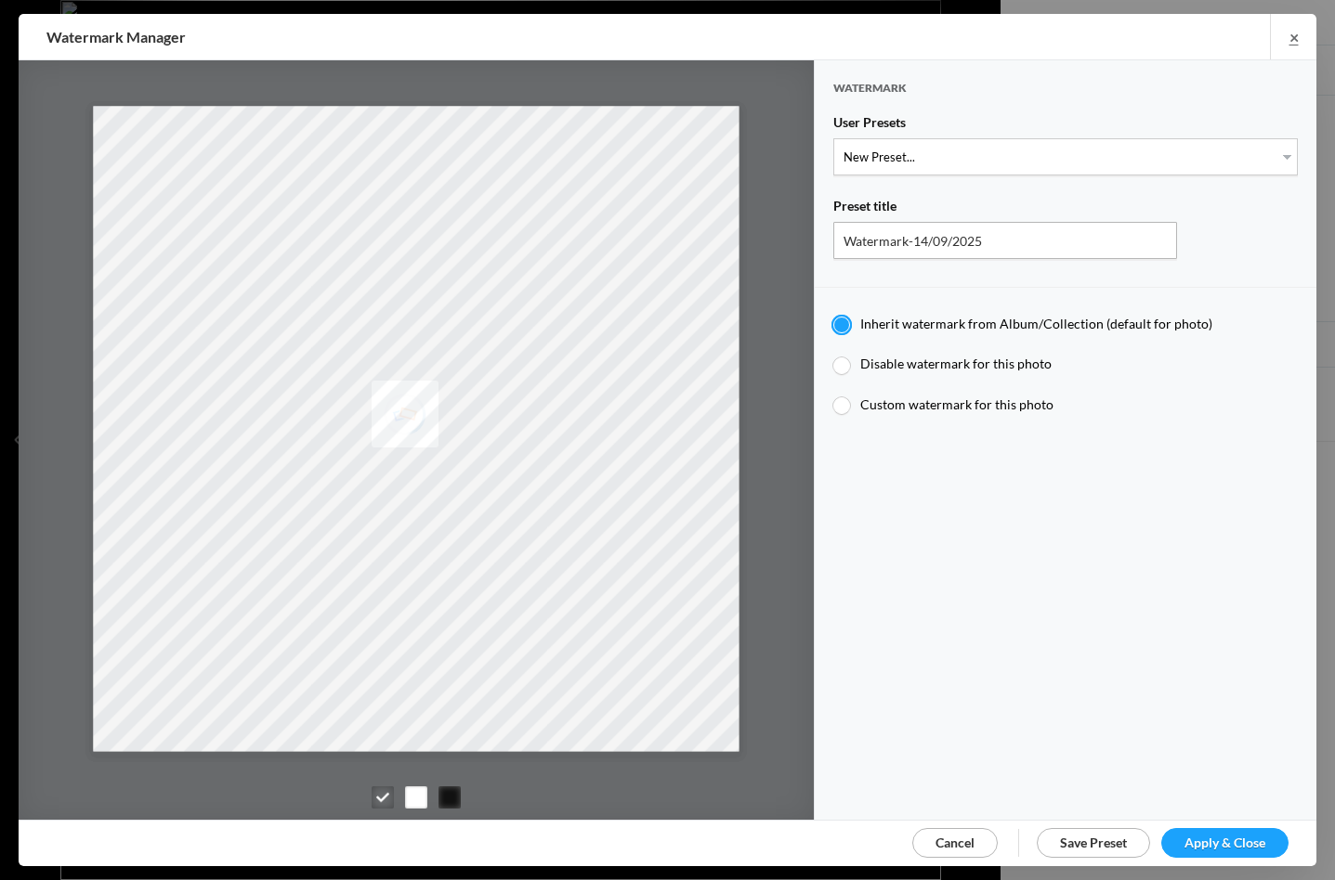
click at [841, 359] on div at bounding box center [841, 366] width 17 height 17
click at [833, 356] on input "Disable watermark for this photo" at bounding box center [832, 355] width 1 height 1
radio input "true"
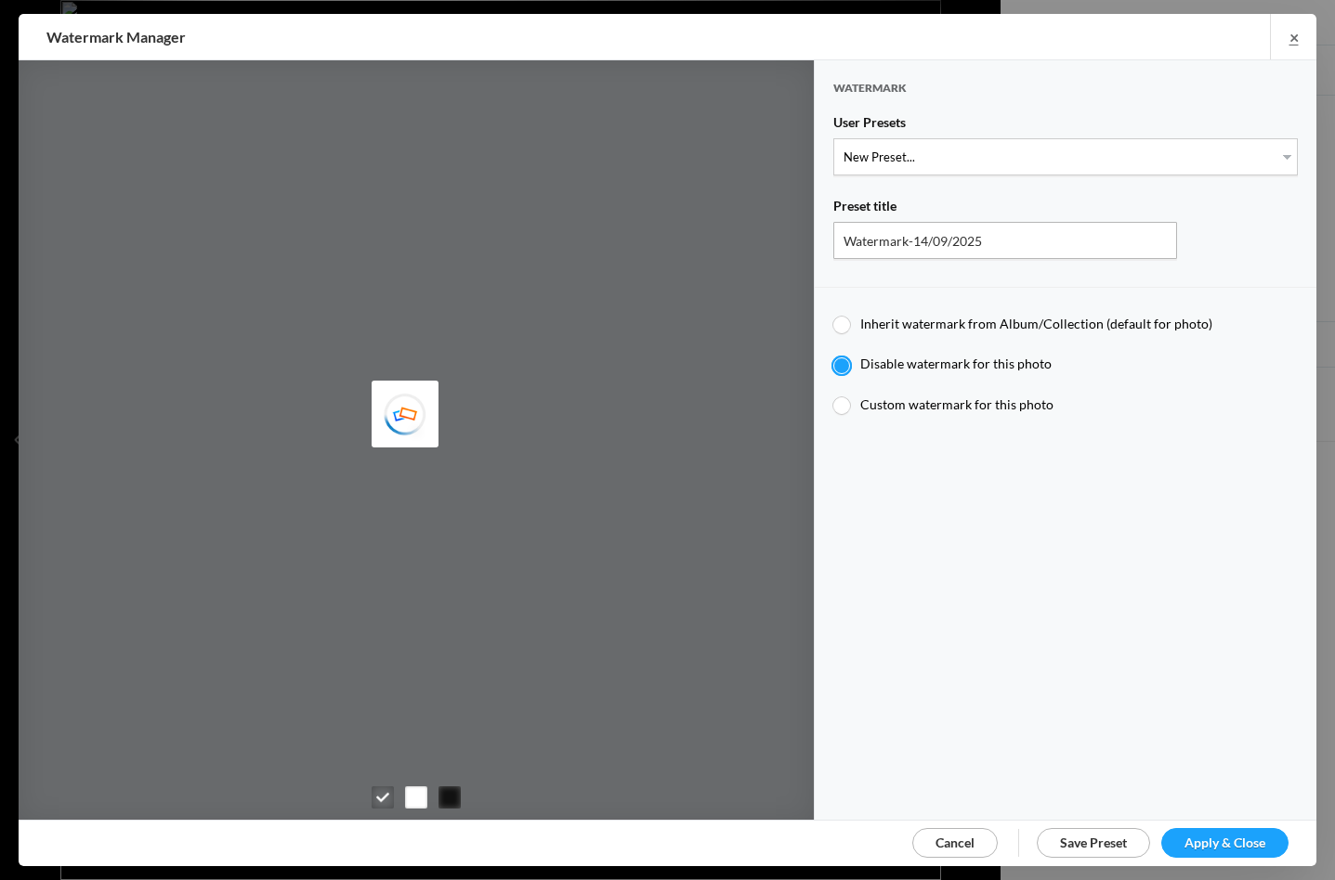
click at [1230, 846] on span "Apply & Close" at bounding box center [1224, 843] width 81 height 16
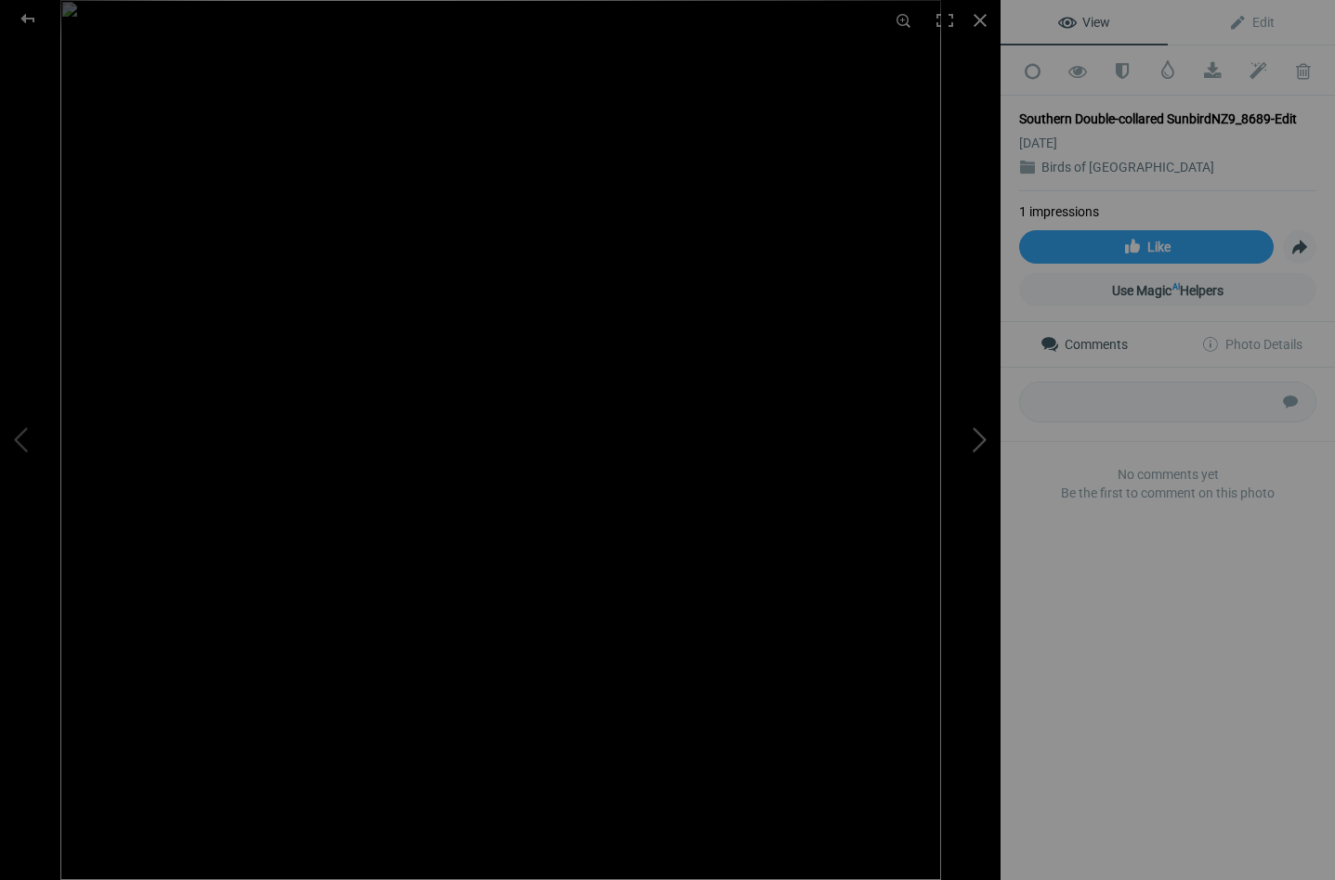
click at [979, 434] on button at bounding box center [930, 439] width 139 height 317
click at [1167, 65] on span at bounding box center [1167, 69] width 19 height 19
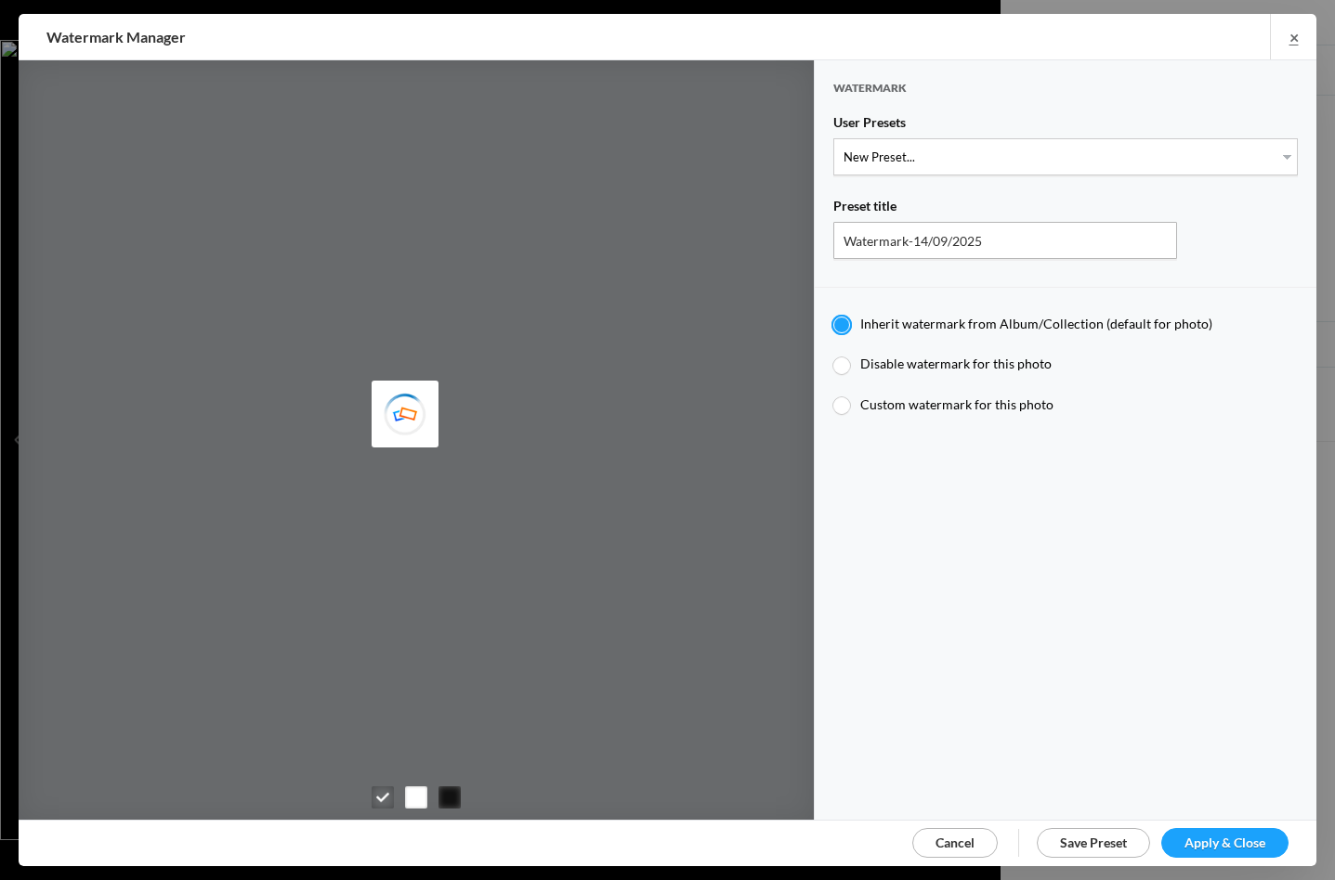
type input "Watermark-04/07/2024"
click at [842, 358] on div at bounding box center [841, 366] width 17 height 17
click at [833, 356] on input "Disable watermark for this photo" at bounding box center [832, 355] width 1 height 1
radio input "true"
click at [1236, 842] on span "Apply & Close" at bounding box center [1224, 843] width 81 height 16
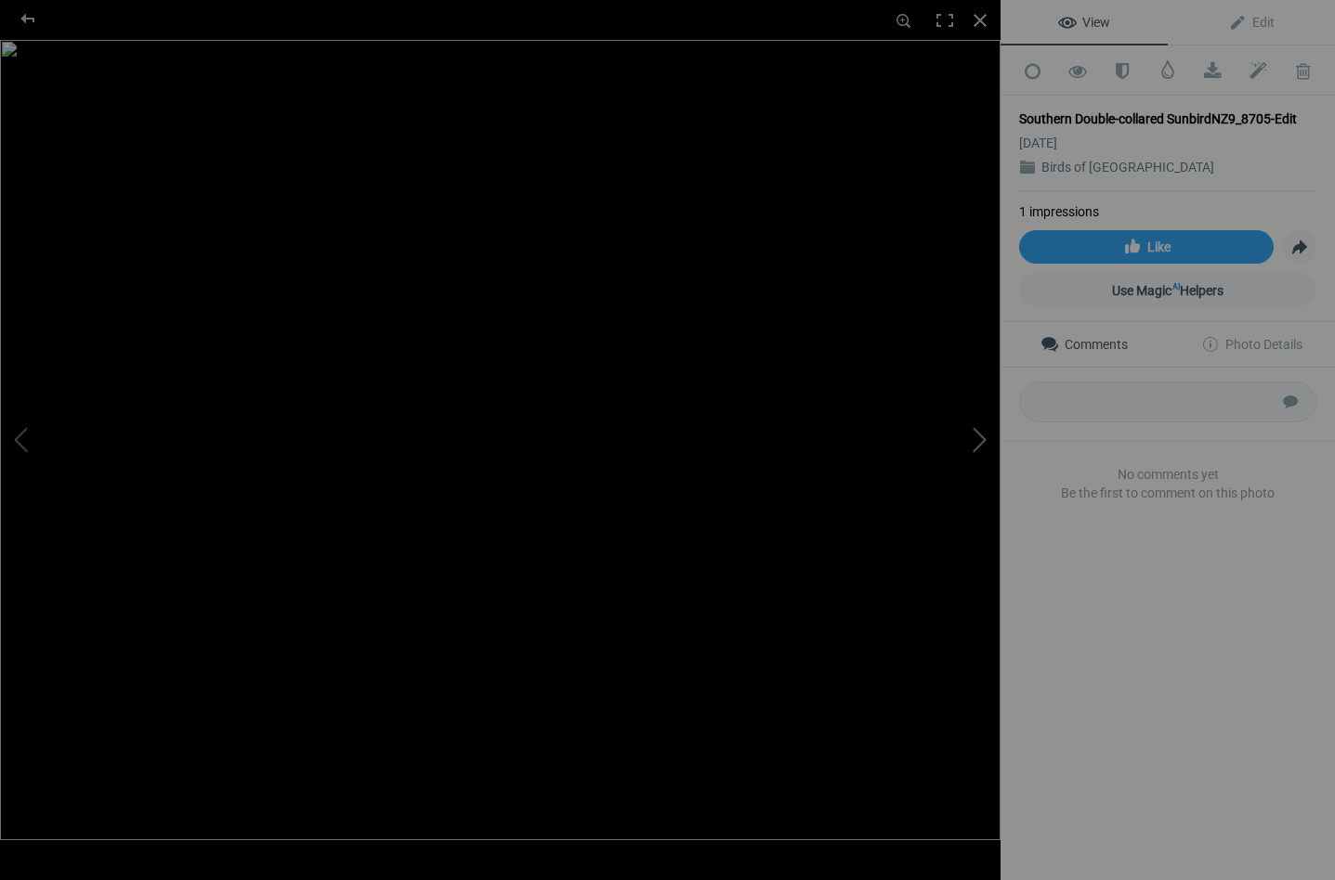
click at [982, 435] on button at bounding box center [930, 439] width 139 height 317
click at [1172, 68] on span at bounding box center [1167, 69] width 19 height 19
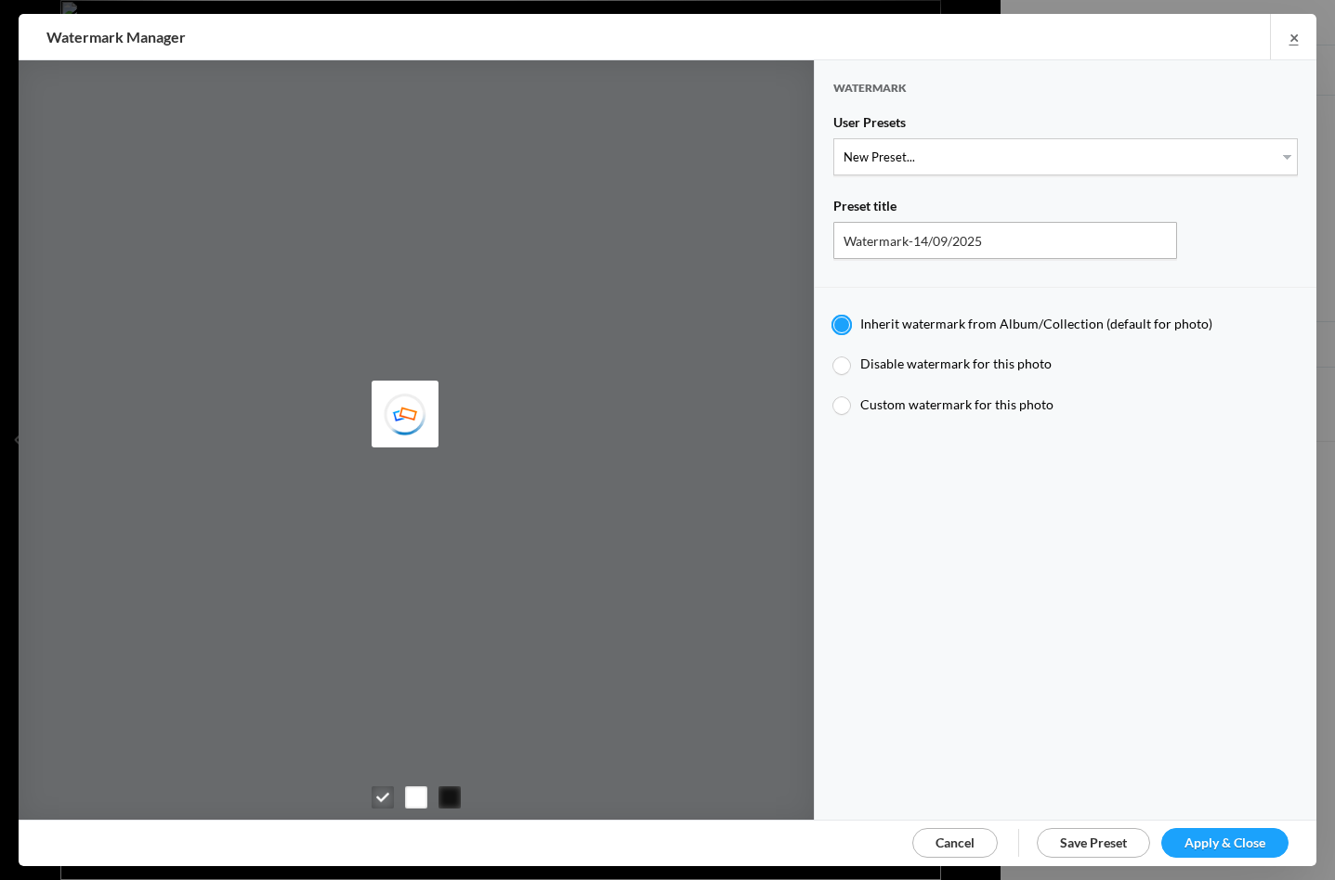
type input "Watermark-04/07/2024"
click at [853, 358] on label "Disable watermark for this photo" at bounding box center [1056, 365] width 446 height 18
click at [833, 356] on input "Disable watermark for this photo" at bounding box center [832, 355] width 1 height 1
radio input "true"
click at [1225, 840] on span "Apply & Close" at bounding box center [1224, 843] width 81 height 16
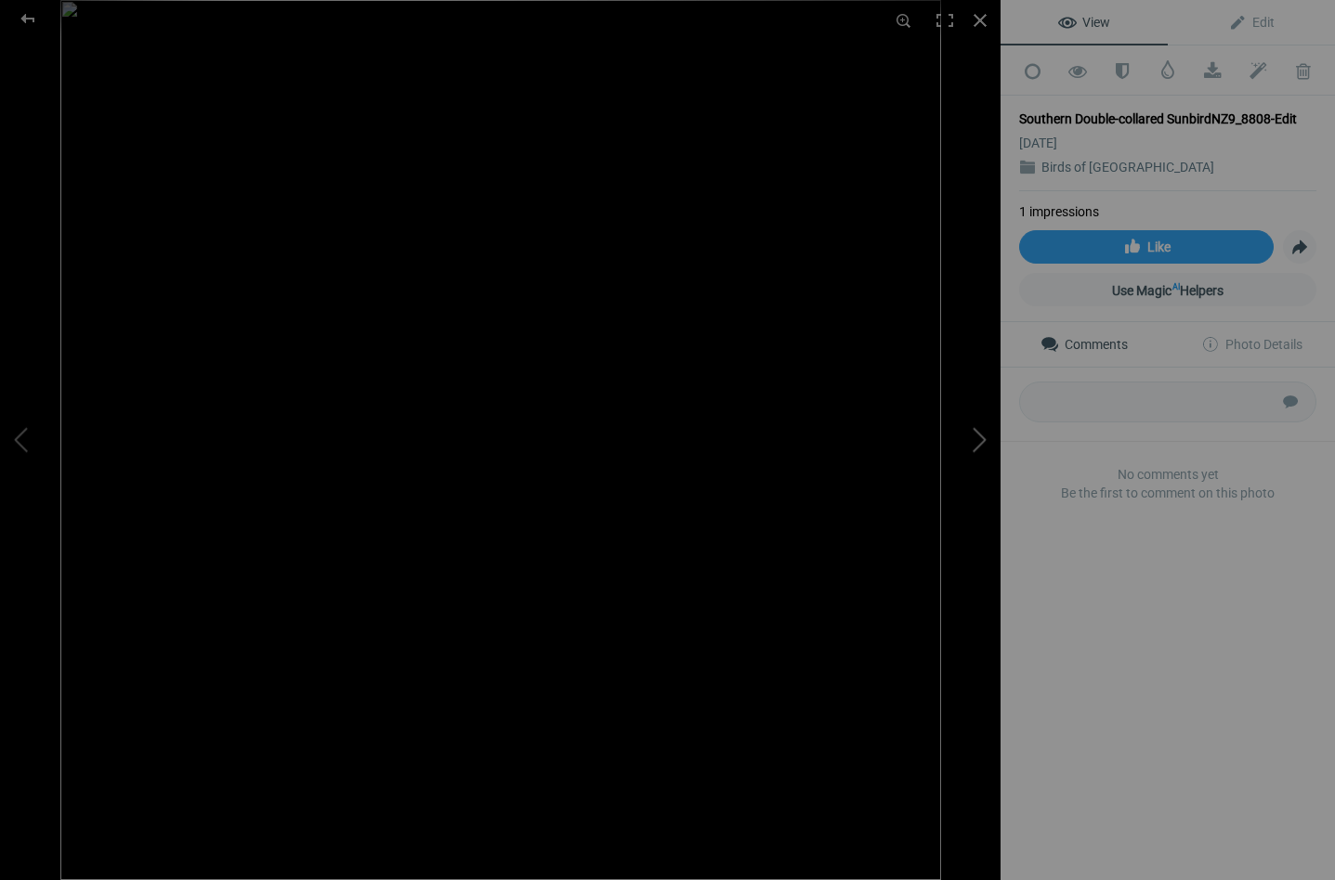
click at [978, 436] on button at bounding box center [930, 439] width 139 height 317
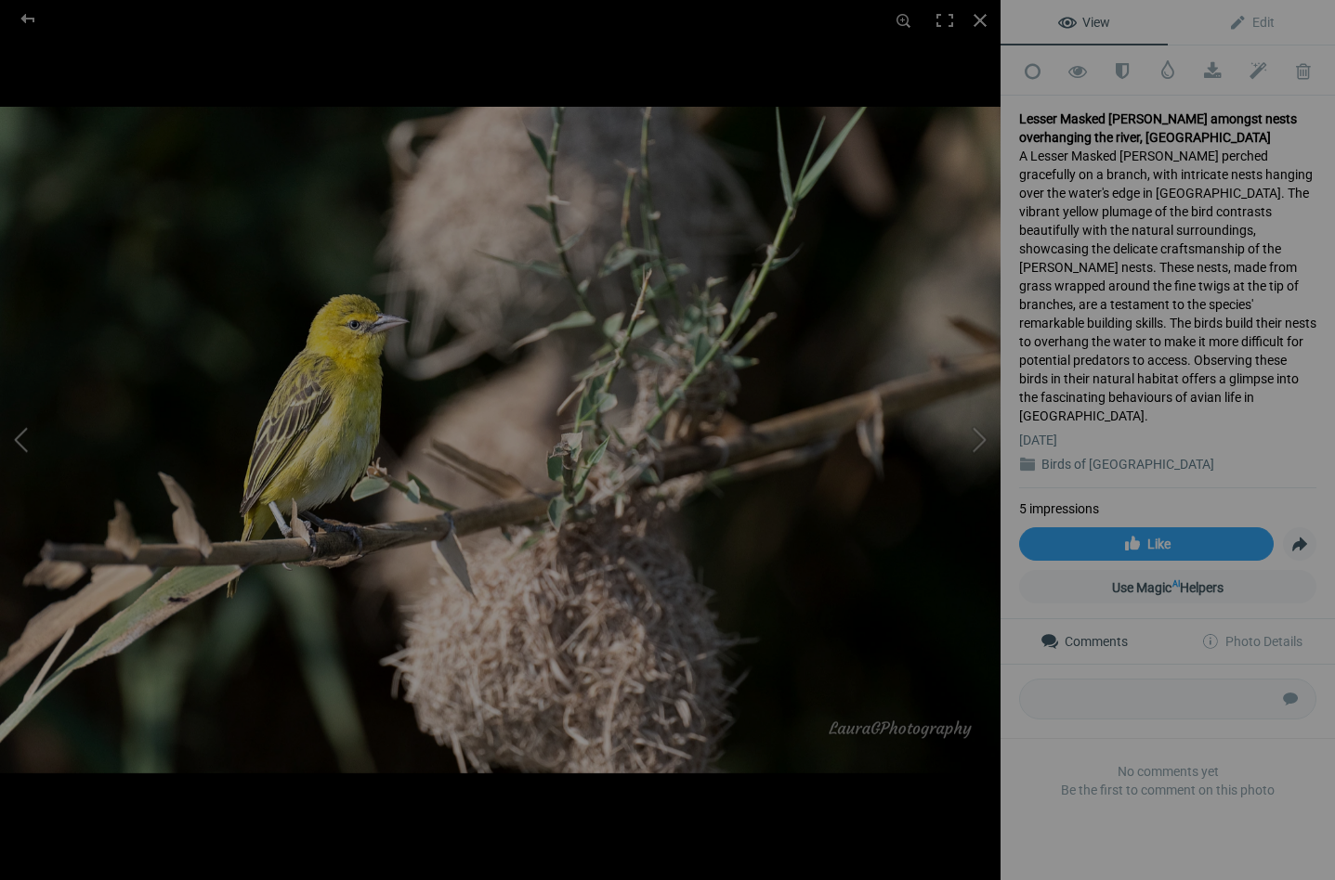
click at [26, 436] on button at bounding box center [69, 439] width 139 height 317
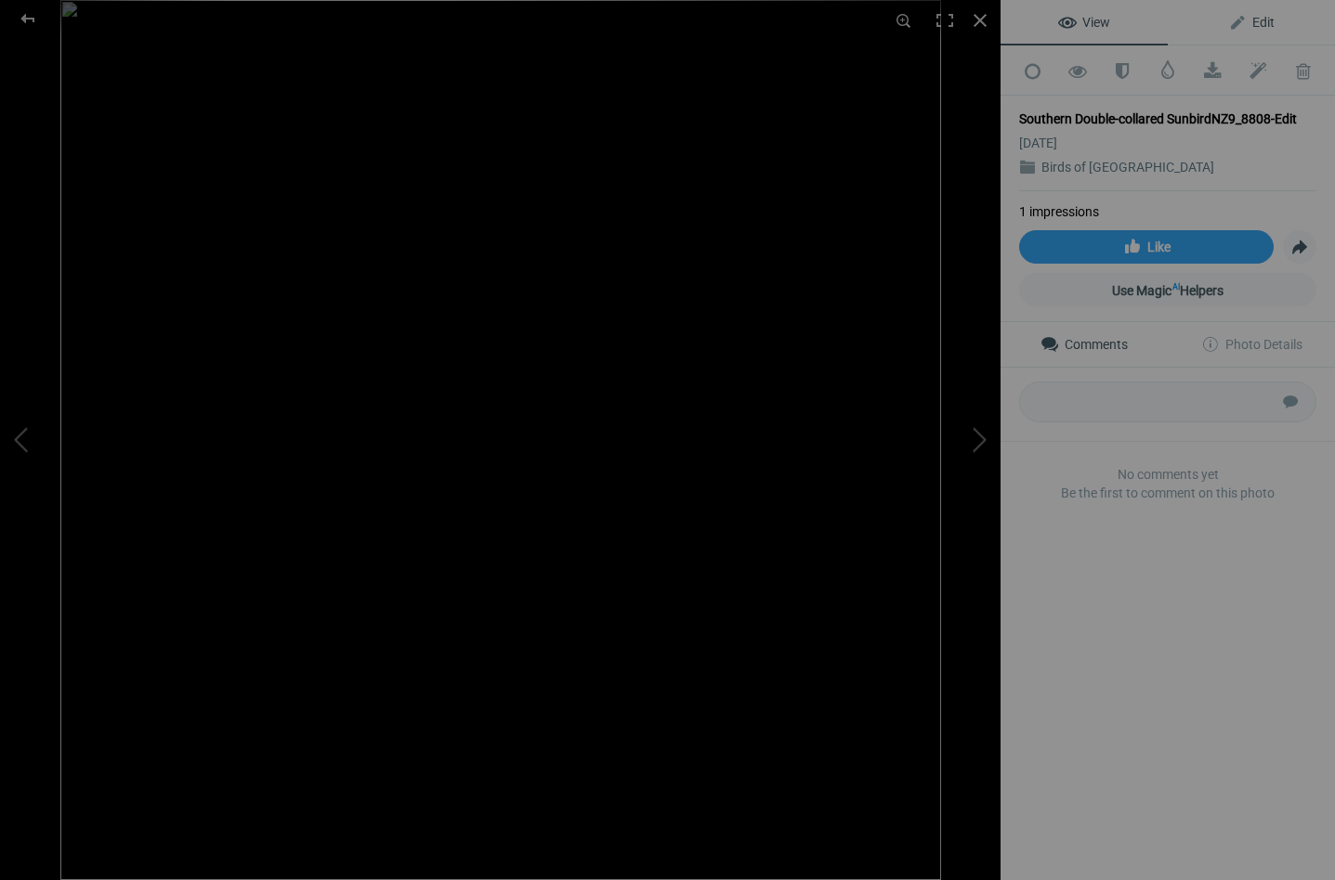
click at [1248, 19] on span "Edit" at bounding box center [1251, 22] width 46 height 15
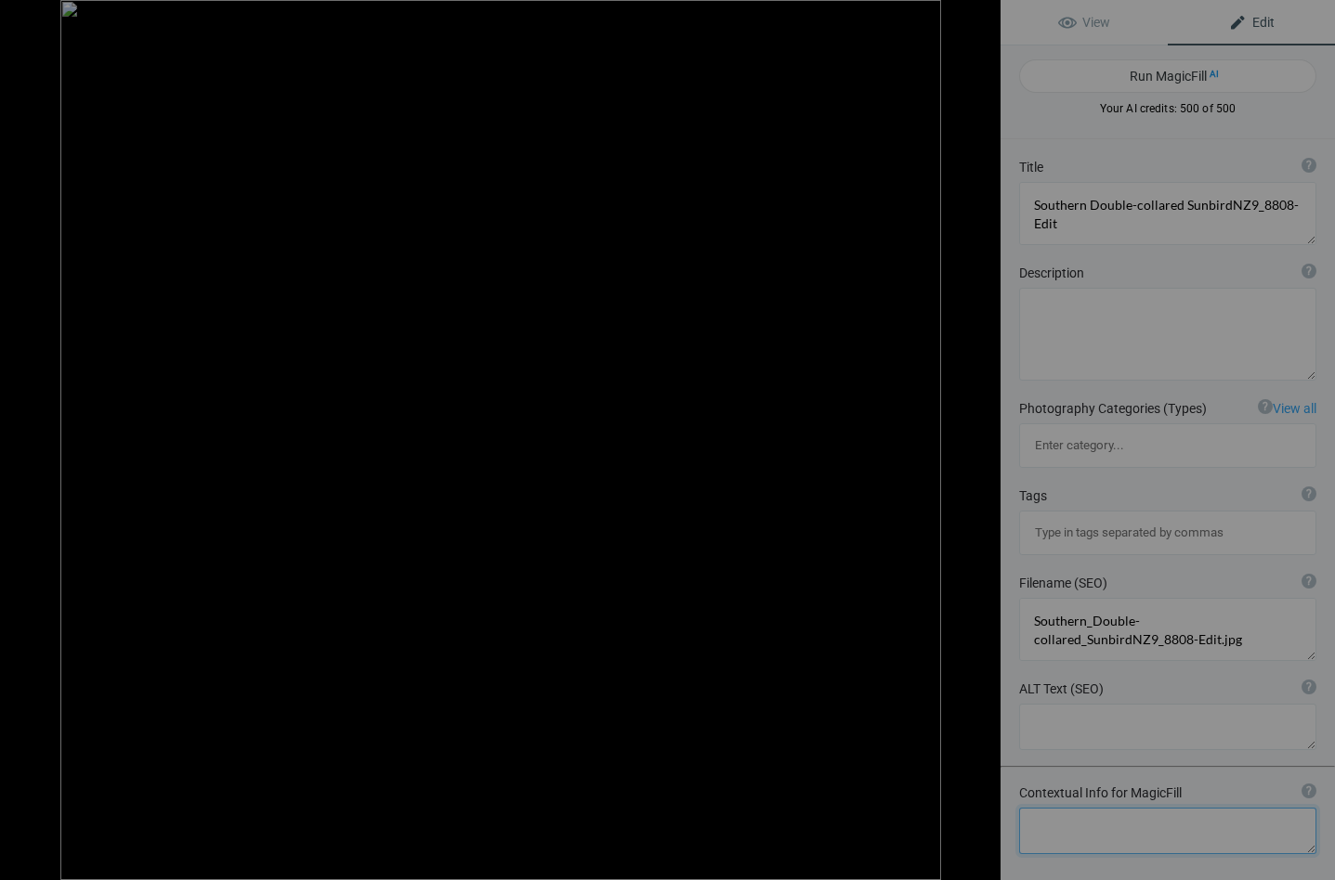
click at [1081, 808] on textarea at bounding box center [1167, 831] width 297 height 46
type textarea "Native bird of native flora"
click at [1168, 66] on button "Run MagicFill AI" at bounding box center [1167, 75] width 297 height 33
type textarea "Southern Double-collared Sunbird on Native Flora"
type textarea "The Southern Double-collared Sunbird, a vibrant native bird, is beautifully per…"
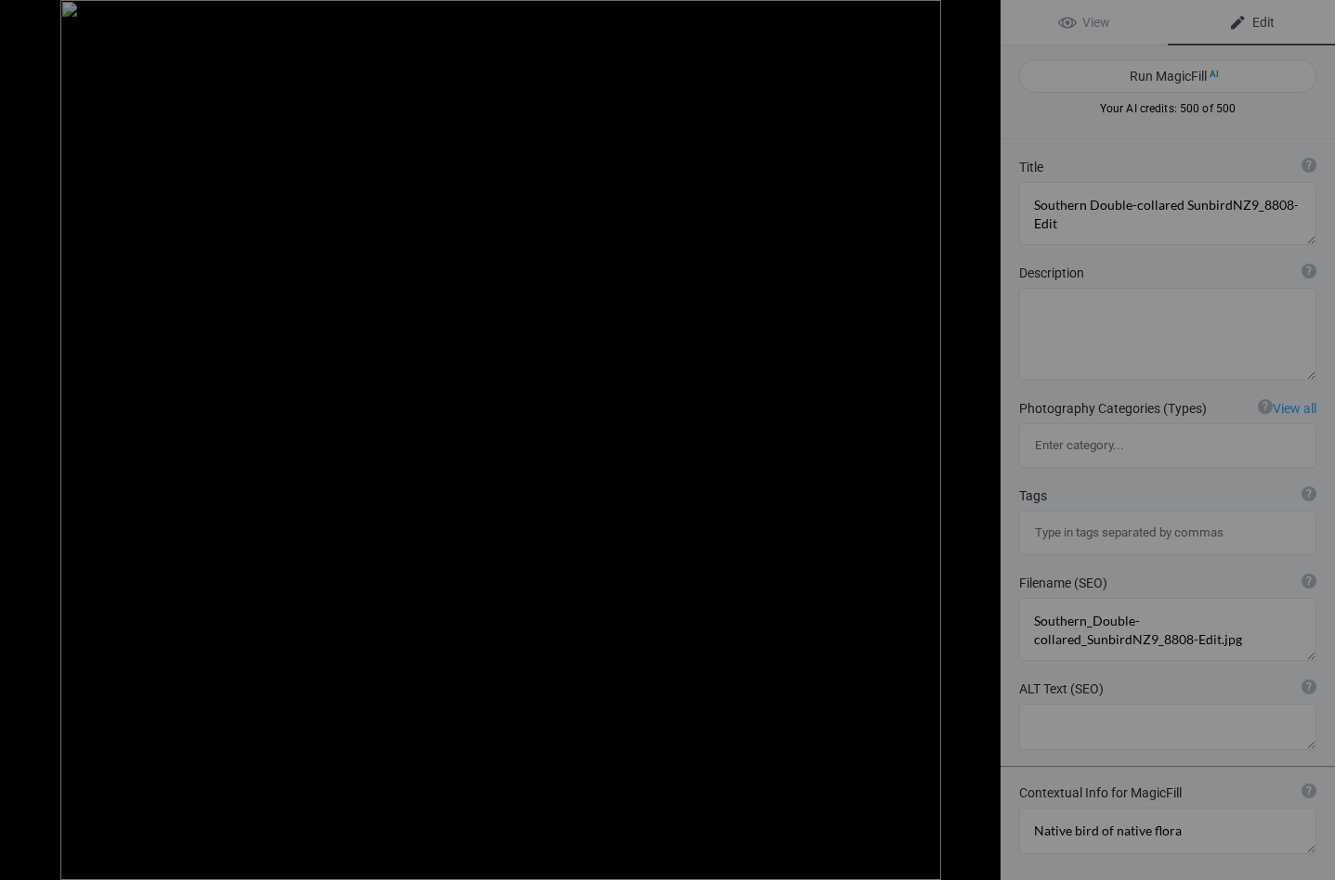
type textarea "southern-double-collared-sunbird-native-flora.jpg"
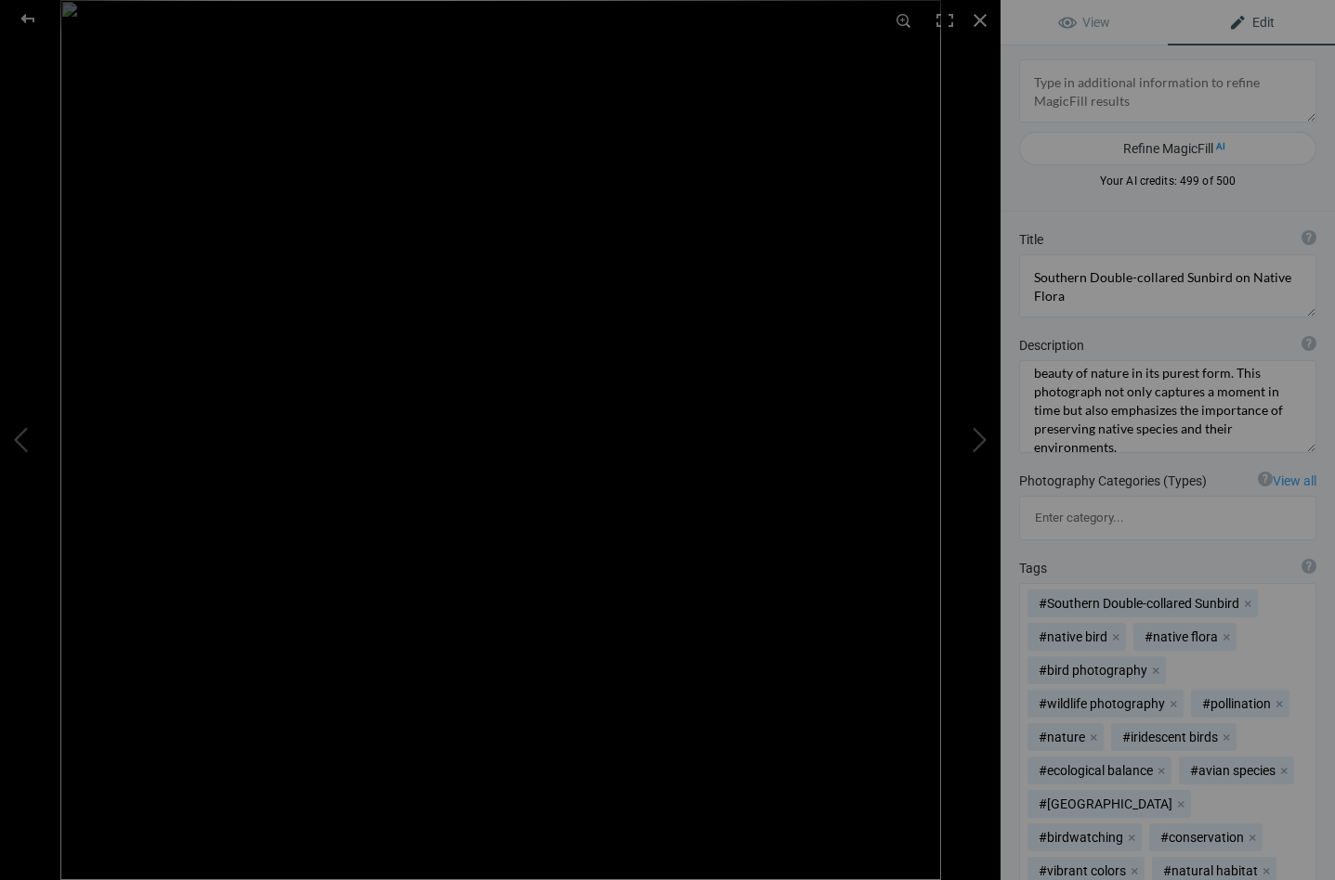
scroll to position [195, 0]
click at [1111, 631] on button "x" at bounding box center [1115, 637] width 13 height 13
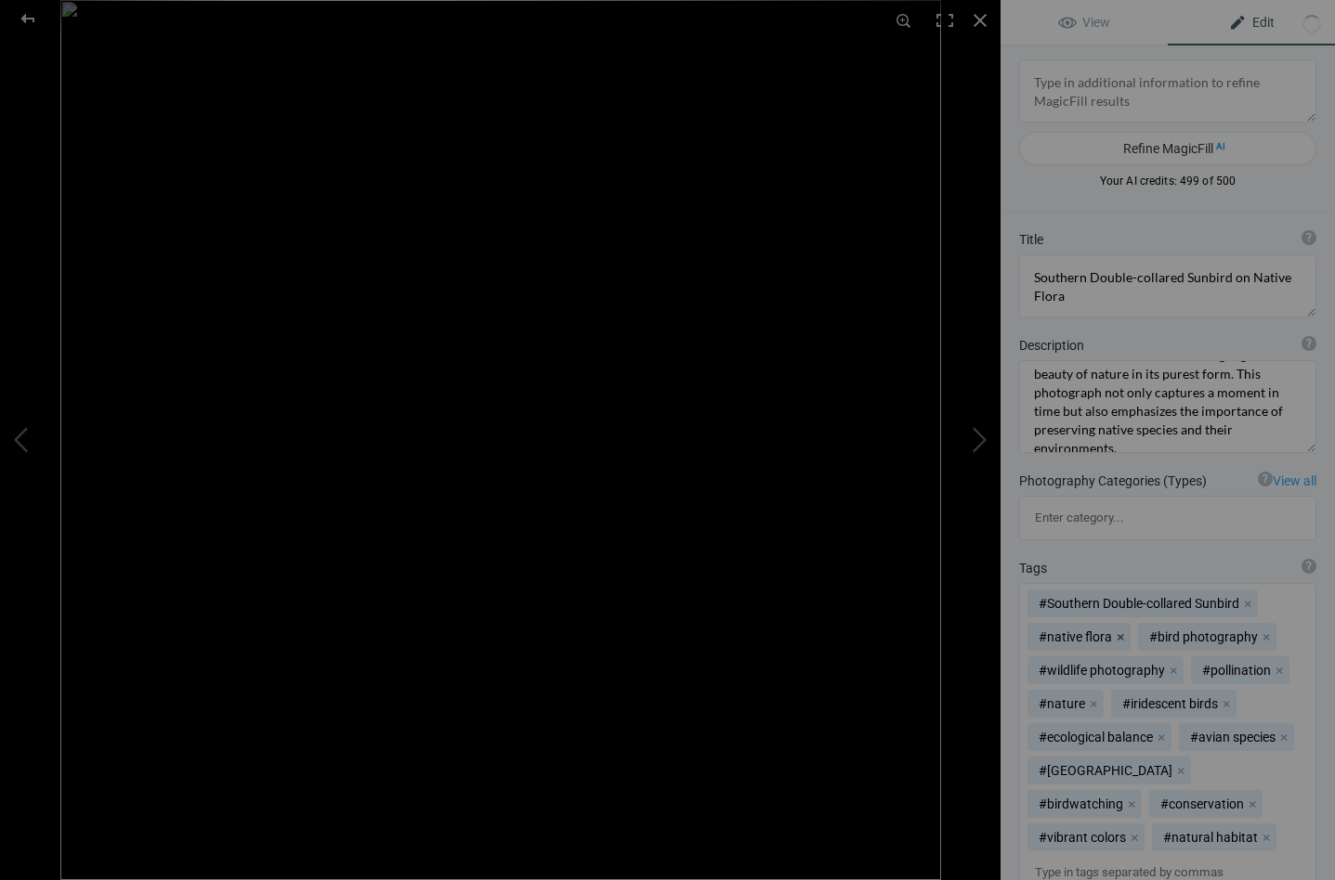
click at [1121, 631] on button "x" at bounding box center [1120, 637] width 13 height 13
click at [1167, 664] on button "x" at bounding box center [1172, 670] width 13 height 13
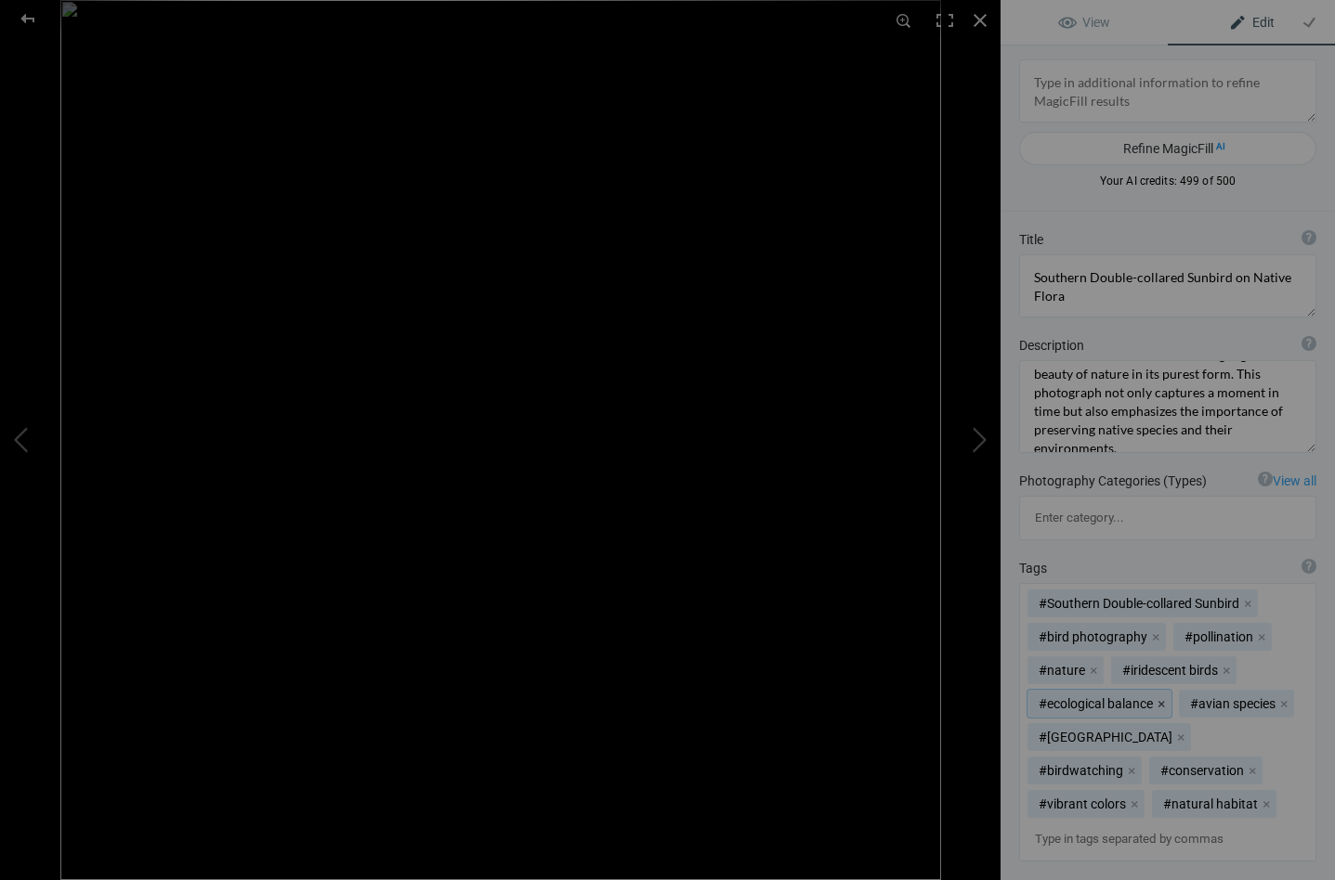
click at [1157, 697] on button "x" at bounding box center [1160, 703] width 13 height 13
click at [1131, 697] on button "x" at bounding box center [1132, 703] width 13 height 13
click at [1245, 731] on button "x" at bounding box center [1251, 737] width 13 height 13
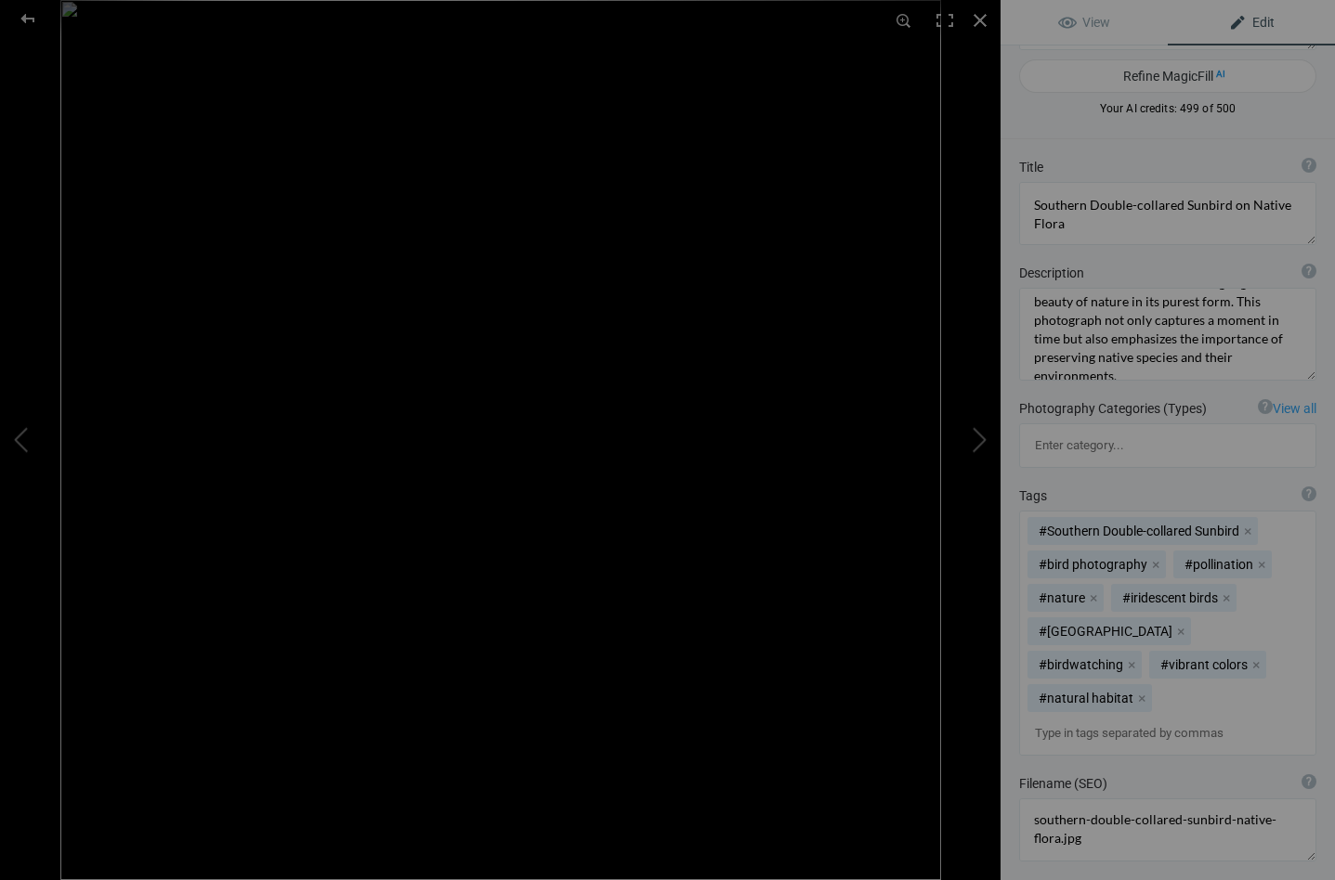
scroll to position [25, 0]
drag, startPoint x: 1262, startPoint y: 840, endPoint x: 1085, endPoint y: 847, distance: 177.5
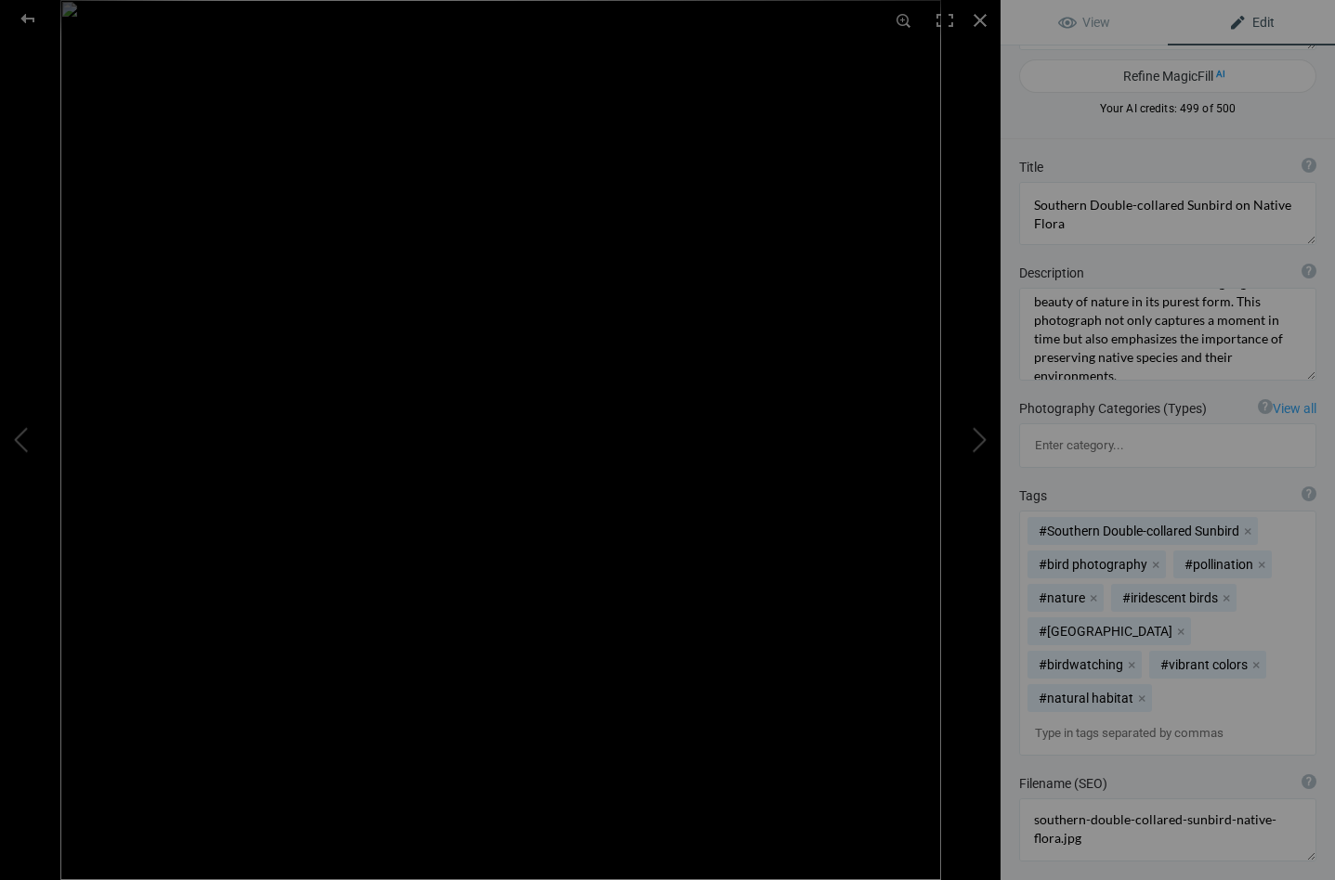
type textarea "Southern Double-collared Sunbird perched on a Yellow Pincushion, showcasing its…"
click at [1078, 22] on span "View" at bounding box center [1084, 22] width 52 height 15
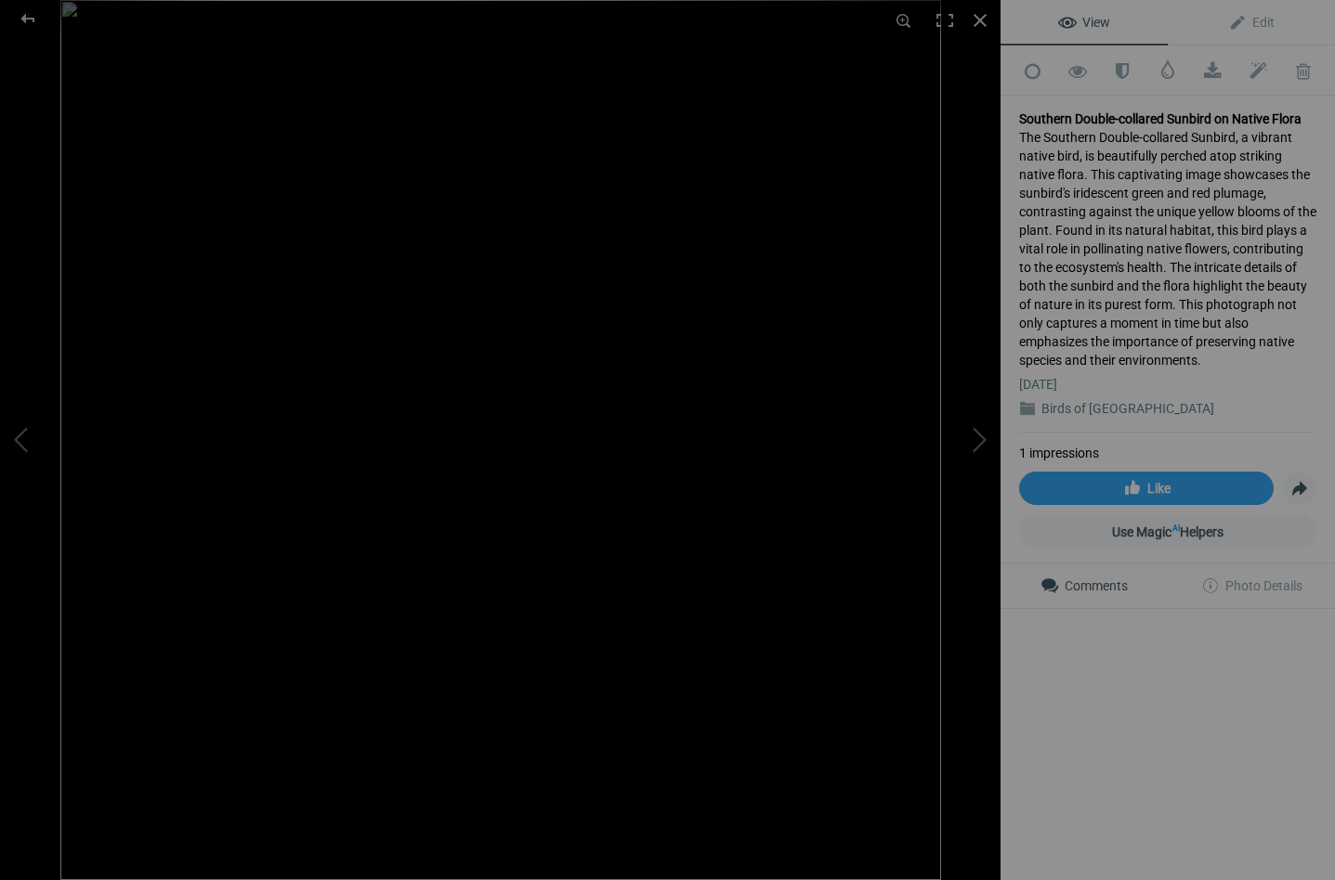
scroll to position [0, 0]
